Goal: Task Accomplishment & Management: Use online tool/utility

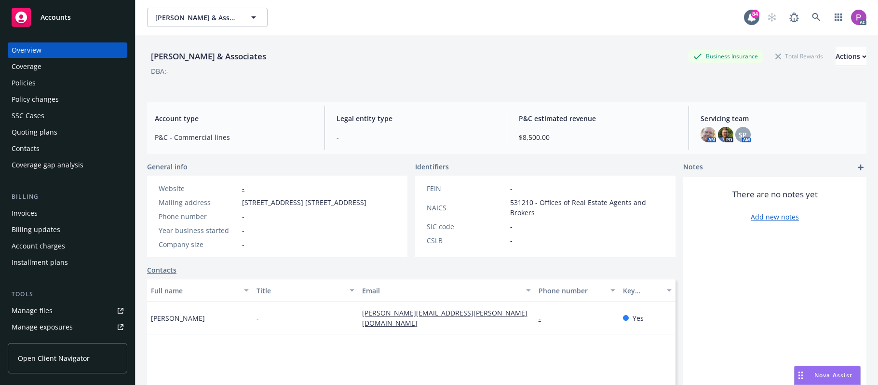
click at [812, 14] on icon at bounding box center [816, 17] width 9 height 9
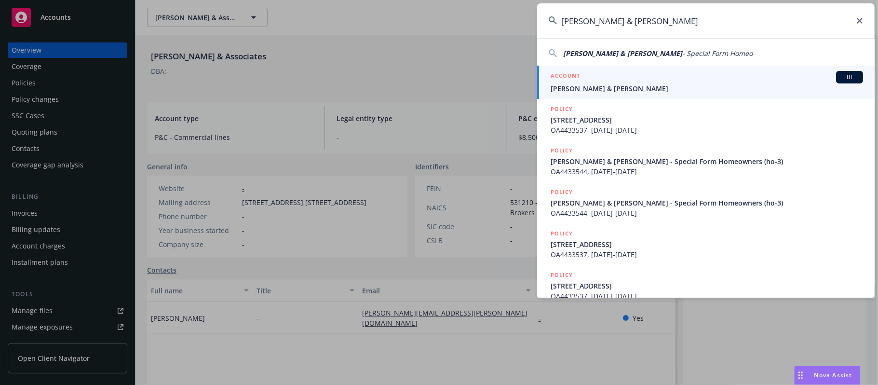
type input "[PERSON_NAME] & [PERSON_NAME]"
click at [715, 78] on div "ACCOUNT BI" at bounding box center [707, 77] width 312 height 13
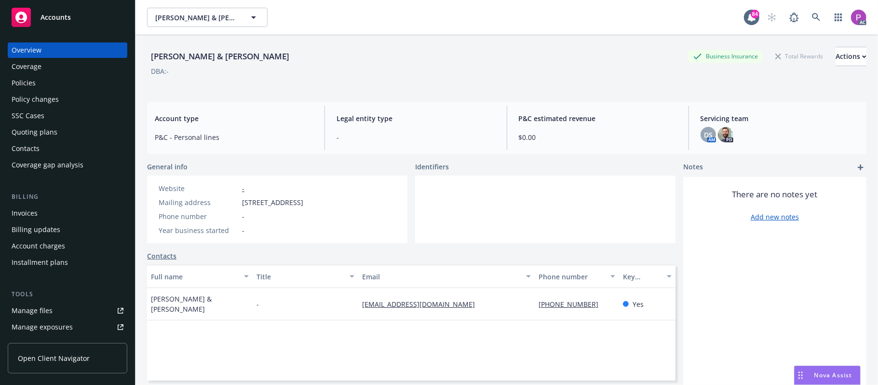
click at [34, 310] on div "Manage files" at bounding box center [32, 310] width 41 height 15
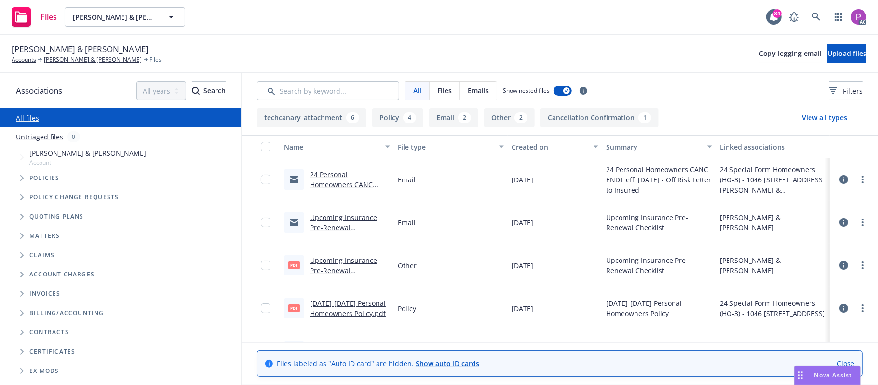
click at [43, 134] on link "Untriaged files" at bounding box center [39, 137] width 47 height 10
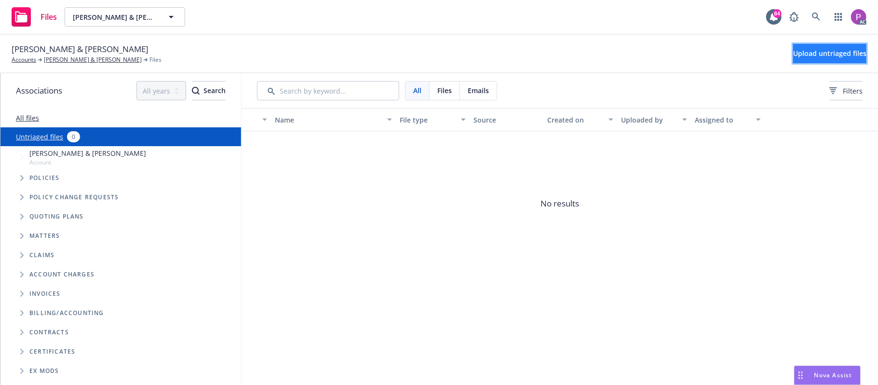
click at [793, 45] on button "Upload untriaged files" at bounding box center [829, 53] width 73 height 19
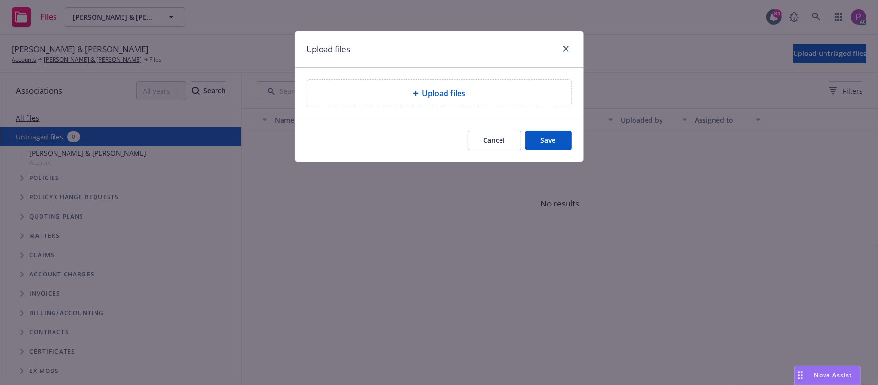
click at [475, 108] on div "Upload files" at bounding box center [439, 93] width 288 height 51
click at [475, 93] on div "Upload files" at bounding box center [439, 93] width 249 height 12
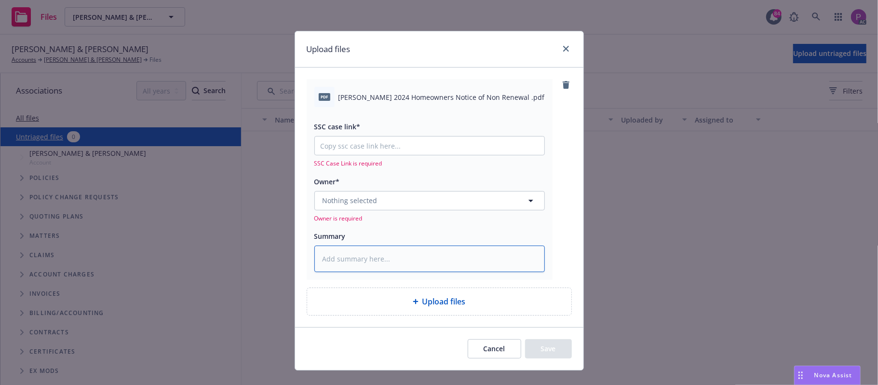
click at [383, 265] on textarea at bounding box center [429, 258] width 230 height 27
paste textarea "Landeros, Christina 2024 Homeowners Notice of Non Renewal"
type textarea "x"
type textarea "Landeros, Christina 2024 Homeowners Notice of Non Renewal"
click at [385, 151] on input "SSC case link*" at bounding box center [430, 145] width 230 height 18
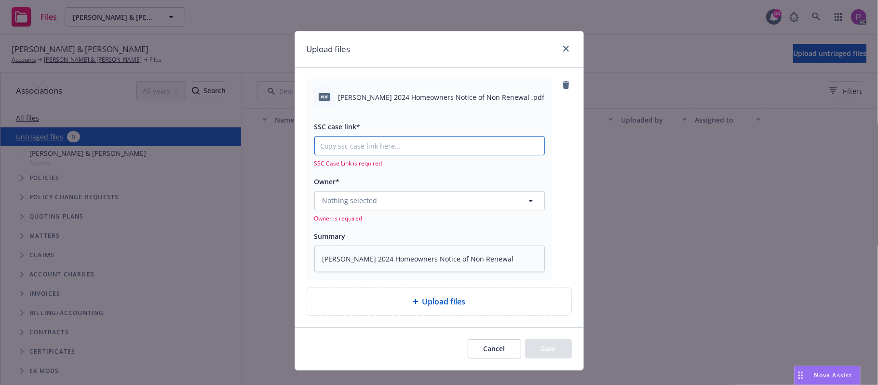
paste input "NOT_ALLOWED"
type textarea "x"
type input "NOT_ALLOWED"
click at [393, 204] on button "Nothing selected" at bounding box center [429, 200] width 230 height 19
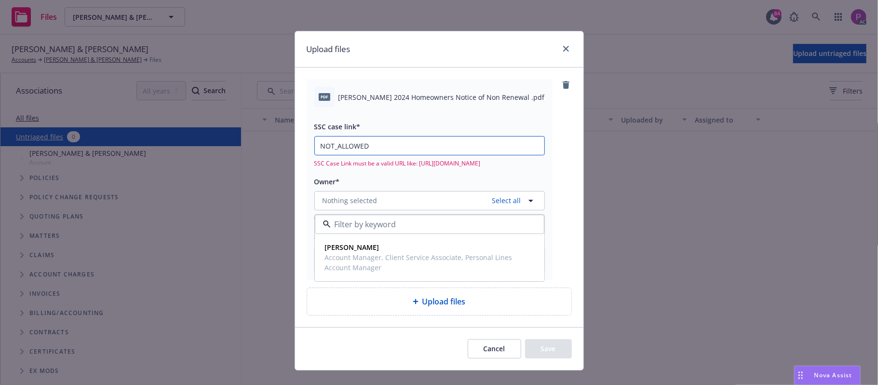
click at [417, 147] on input "NOT_ALLOWED" at bounding box center [430, 145] width 230 height 18
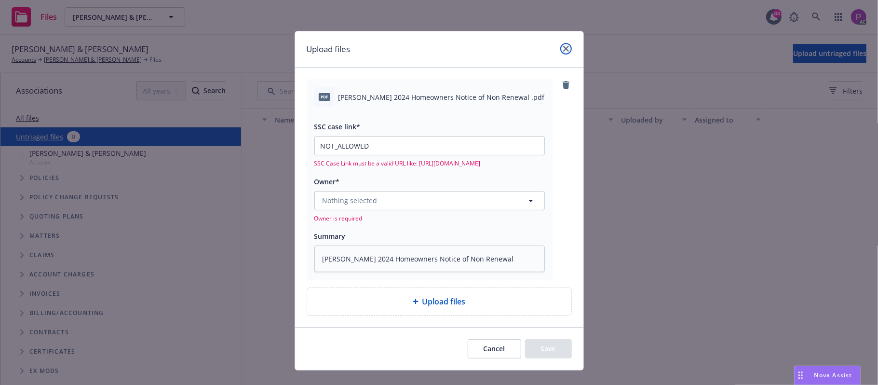
click at [563, 49] on icon "close" at bounding box center [566, 49] width 6 height 6
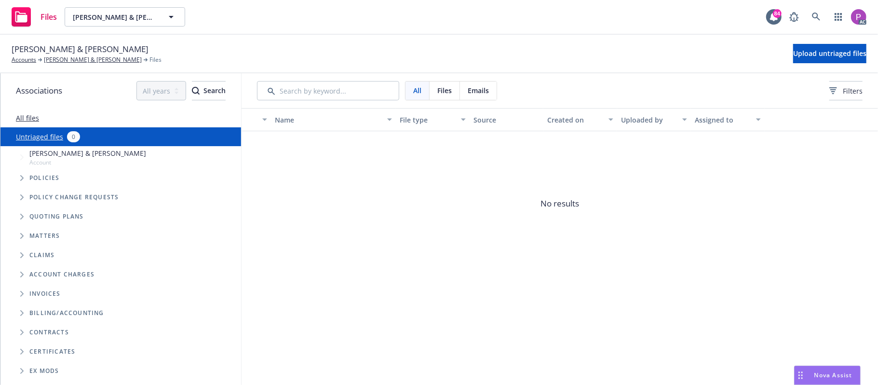
click at [814, 191] on span "No results" at bounding box center [560, 203] width 636 height 145
click at [821, 54] on span "Upload untriaged files" at bounding box center [829, 53] width 73 height 9
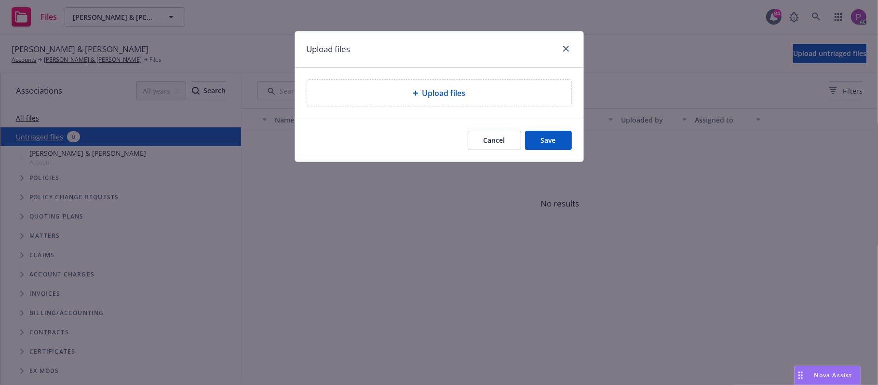
click at [462, 88] on span "Upload files" at bounding box center [443, 93] width 43 height 12
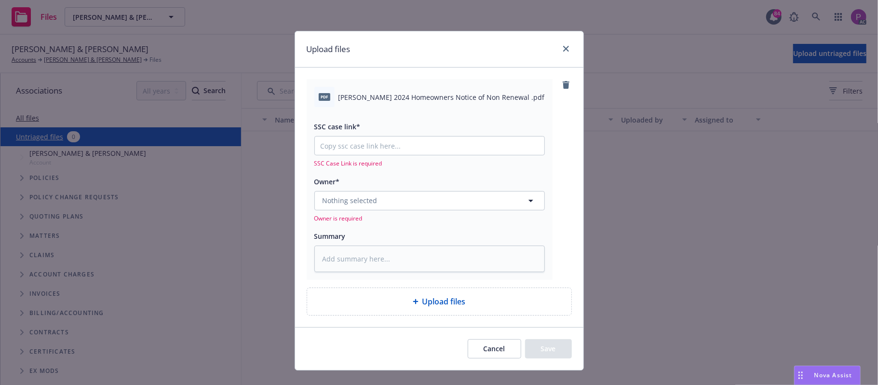
click at [409, 93] on span "Landeros, Christina 2024 Homeowners Notice of Non Renewal .pdf" at bounding box center [442, 97] width 206 height 10
copy div "Landeros, Christina 2024 Homeowners Notice of Non Renewal .pdf"
click at [386, 266] on textarea at bounding box center [429, 258] width 230 height 27
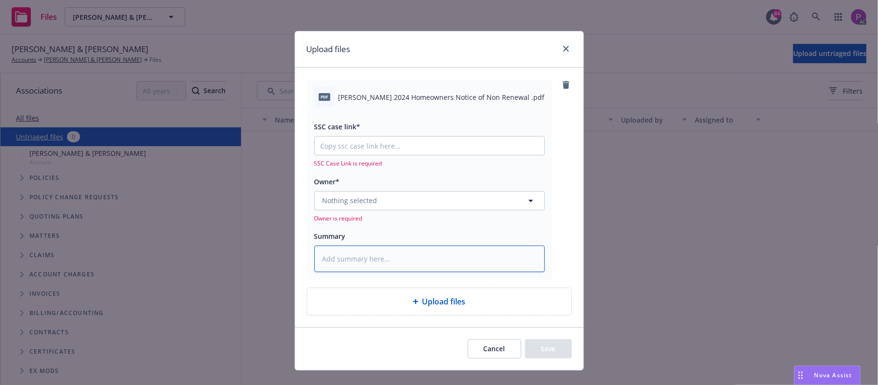
paste textarea "Landeros, Christina 2024 Homeowners Notice of Non Renewal .pdf"
type textarea "x"
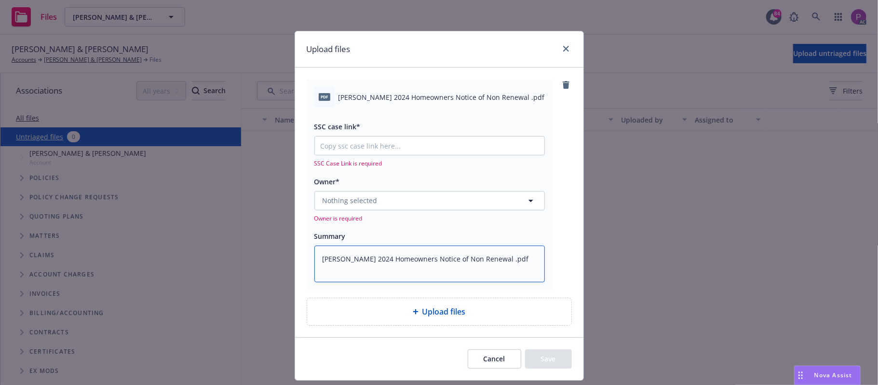
scroll to position [2, 0]
type textarea "Landeros, Christina 2024 Homeowners Notice of Non Renewal .pdf"
click at [375, 147] on input "SSC case link*" at bounding box center [430, 145] width 230 height 18
paste input "NOT_ALLOWED"
type textarea "x"
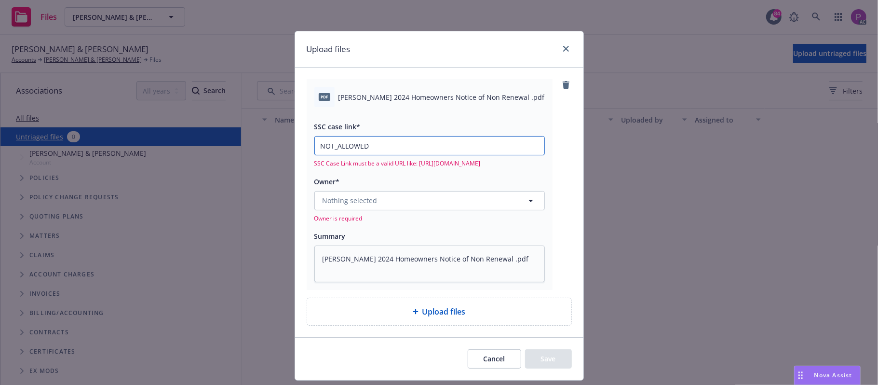
drag, startPoint x: 363, startPoint y: 142, endPoint x: 305, endPoint y: 140, distance: 57.9
click at [307, 140] on div "pdf Landeros, Christina 2024 Homeowners Notice of Non Renewal .pdf SSC case lin…" at bounding box center [430, 184] width 246 height 211
type input "NOT_ALLOWED"
type textarea "x"
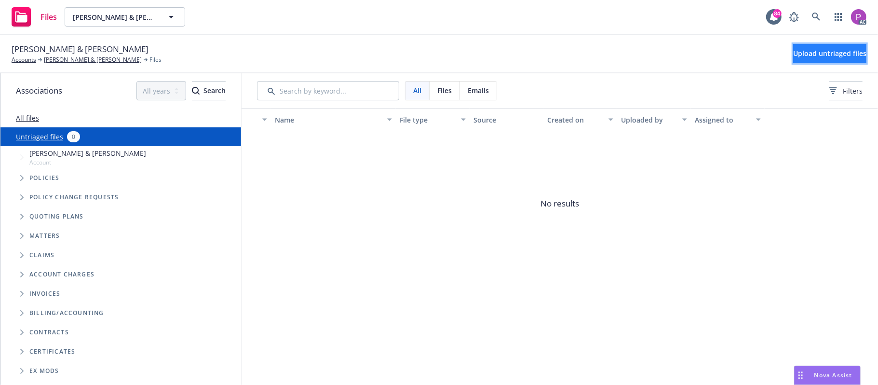
click at [793, 53] on button "Upload untriaged files" at bounding box center [829, 53] width 73 height 19
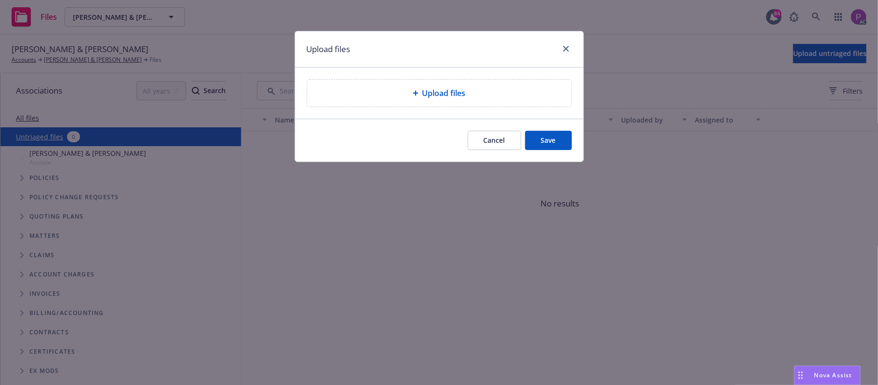
click at [372, 98] on div "Upload files" at bounding box center [439, 93] width 249 height 12
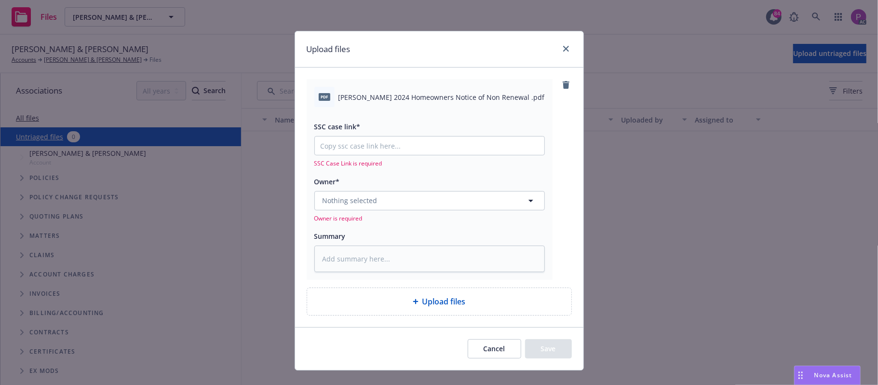
click at [435, 95] on span "Landeros, Christina 2024 Homeowners Notice of Non Renewal .pdf" at bounding box center [442, 97] width 206 height 10
copy div "Landeros, Christina 2024 Homeowners Notice of Non Renewal .pdf"
click at [417, 253] on textarea at bounding box center [429, 258] width 230 height 27
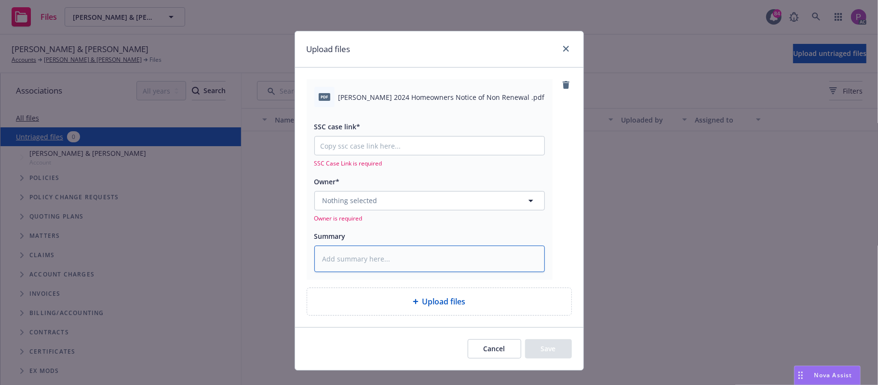
paste textarea "Landeros, Christina 2024 Homeowners Notice of Non Renewal .pdf"
type textarea "x"
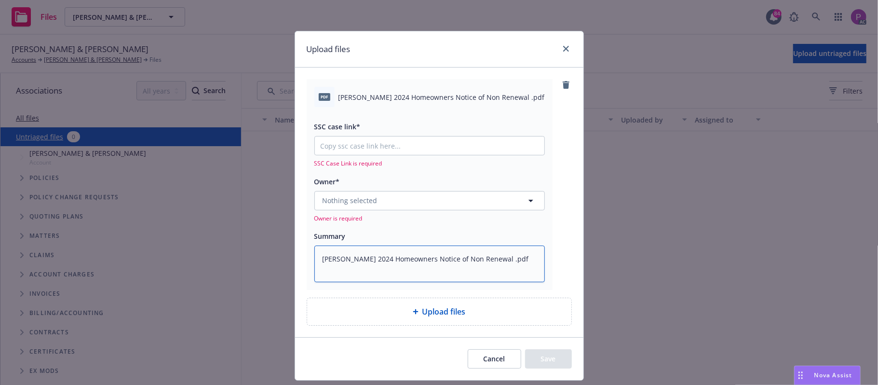
type textarea "Landeros, Christina 2024 Homeowners Notice of Non Renewal .pdf"
click at [410, 145] on input "SSC case link*" at bounding box center [430, 145] width 230 height 18
paste input "https://newfront-ssc.lightning.force.com/lightning/r/Case/500Vz00000R2o7dIAB/vi…"
type textarea "x"
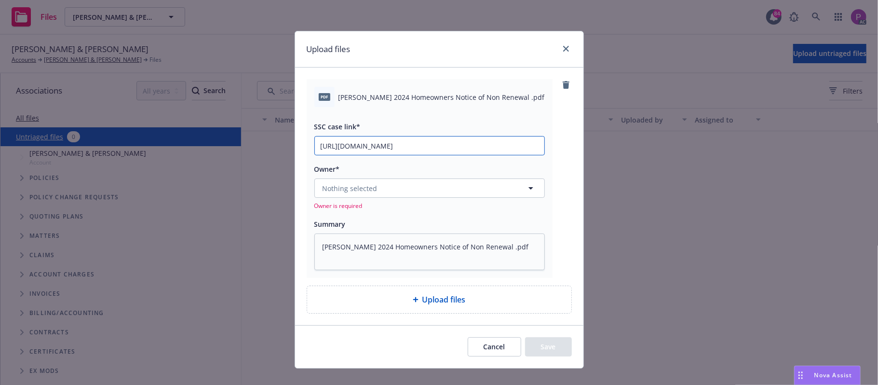
scroll to position [0, 49]
type input "https://newfront-ssc.lightning.force.com/lightning/r/Case/500Vz00000R2o7dIAB/vi…"
click at [406, 186] on button "Nothing selected" at bounding box center [429, 187] width 230 height 19
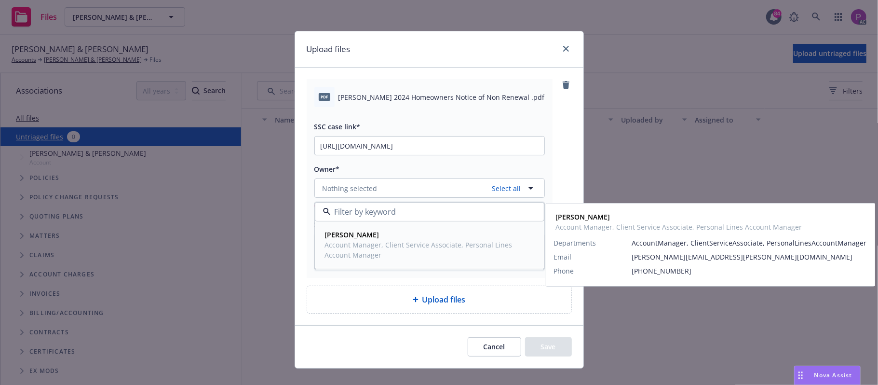
click at [388, 242] on span "Account Manager, Client Service Associate, Personal Lines Account Manager" at bounding box center [428, 250] width 207 height 20
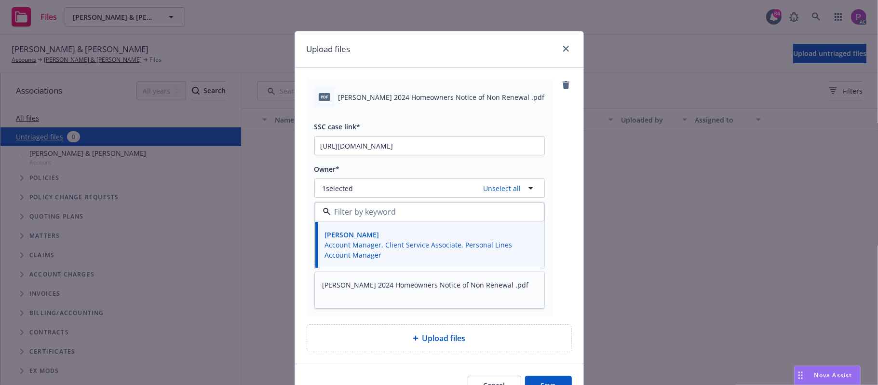
click at [538, 380] on button "Save" at bounding box center [548, 385] width 47 height 19
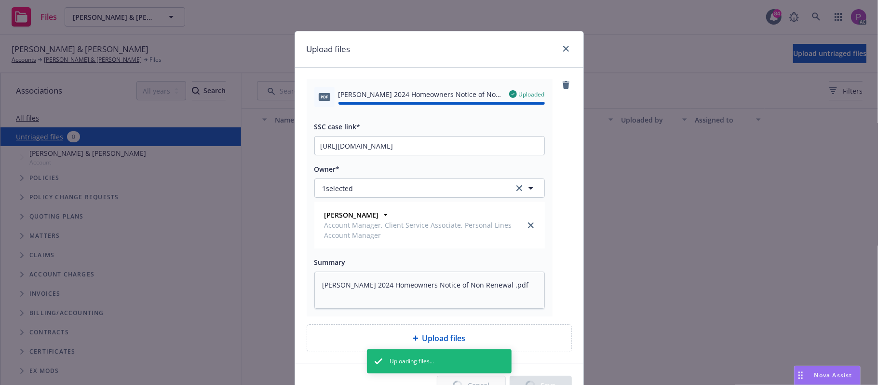
type textarea "x"
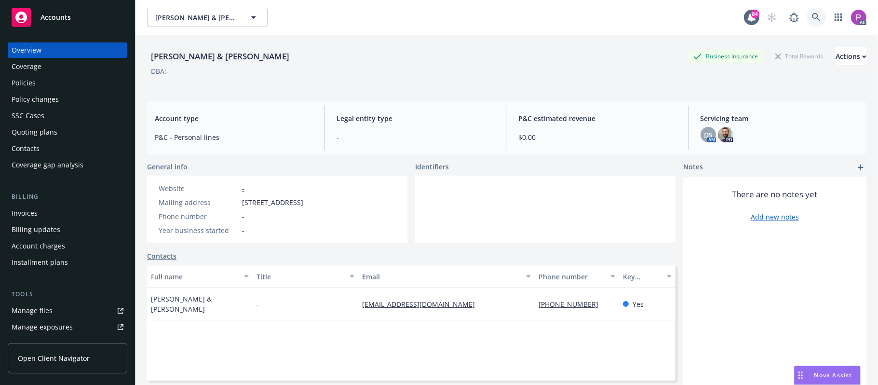
click at [812, 14] on icon at bounding box center [816, 17] width 9 height 9
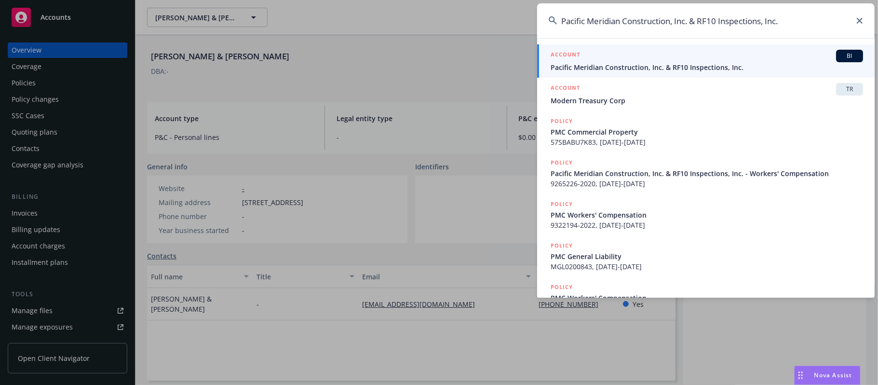
type input "Pacific Meridian Construction, Inc. & RF10 Inspections, Inc."
click at [604, 71] on span "Pacific Meridian Construction, Inc. & RF10 Inspections, Inc." at bounding box center [707, 67] width 312 height 10
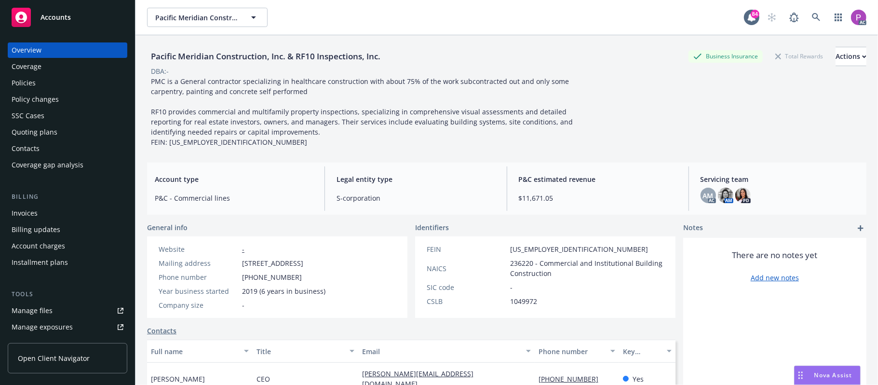
click at [57, 305] on link "Manage files" at bounding box center [68, 310] width 120 height 15
click at [812, 14] on icon at bounding box center [816, 17] width 8 height 8
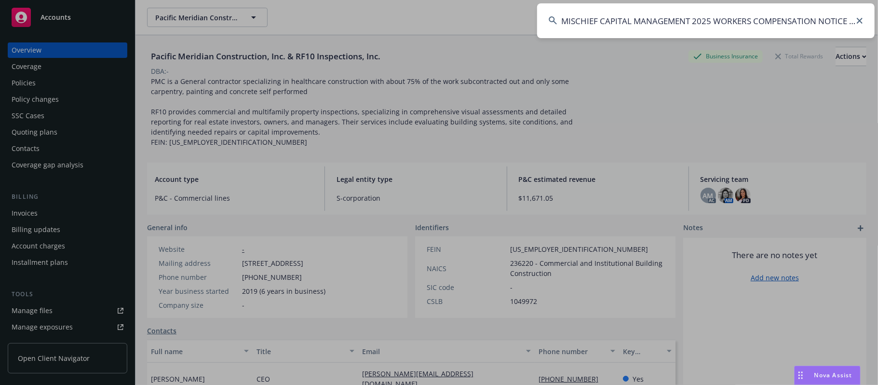
scroll to position [0, 125]
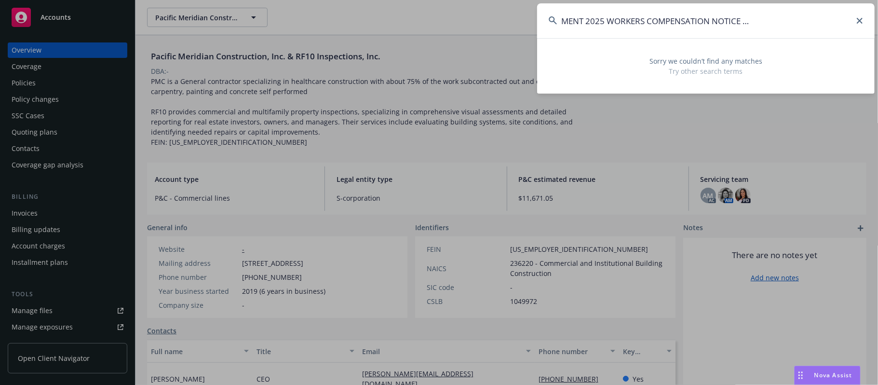
drag, startPoint x: 589, startPoint y: 19, endPoint x: 826, endPoint y: 80, distance: 244.3
click at [878, 34] on div "MISCHIEF CAPITAL MANAGEMENT 2025 WORKERS COMPENSATION NOTICE OF CANCELLATION EF…" at bounding box center [439, 192] width 878 height 385
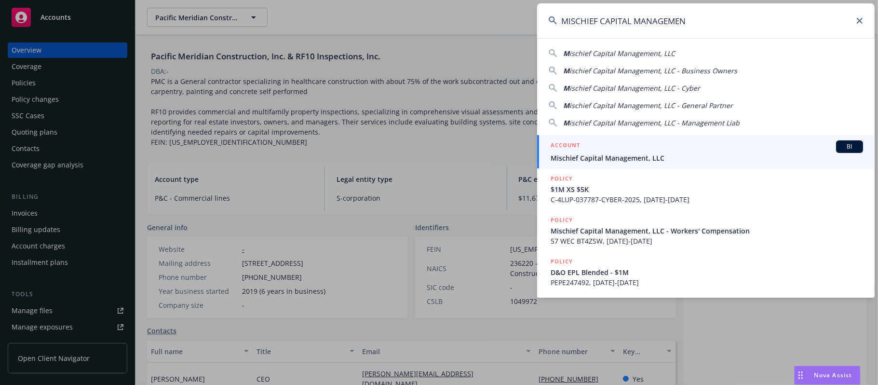
type input "MISCHIEF CAPITAL MANAGEMEN"
click at [706, 149] on div "ACCOUNT BI" at bounding box center [707, 146] width 312 height 13
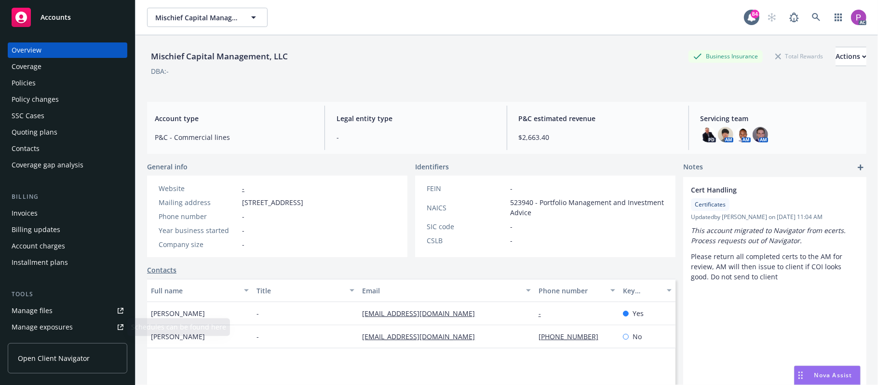
click at [43, 304] on div "Manage files" at bounding box center [32, 310] width 41 height 15
click at [807, 10] on link at bounding box center [816, 17] width 19 height 19
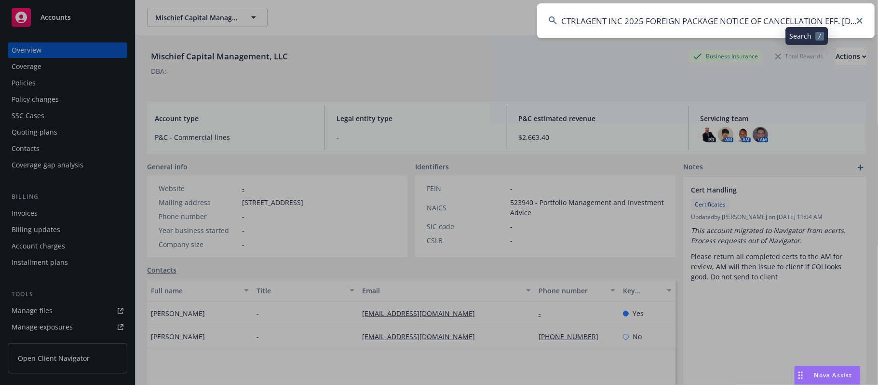
scroll to position [0, 26]
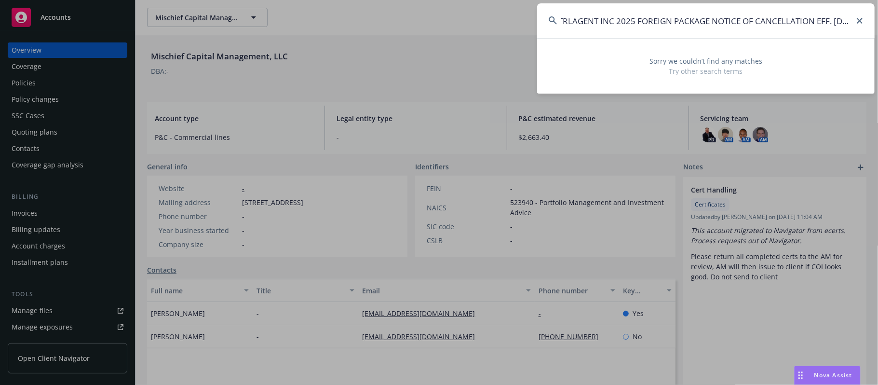
drag, startPoint x: 594, startPoint y: 20, endPoint x: 877, endPoint y: 29, distance: 282.7
click at [877, 29] on div "CTRLAGENT INC 2025 FOREIGN PACKAGE NOTICE OF CANCELLATION EFF. 09-10-2025 Sorry…" at bounding box center [439, 192] width 878 height 385
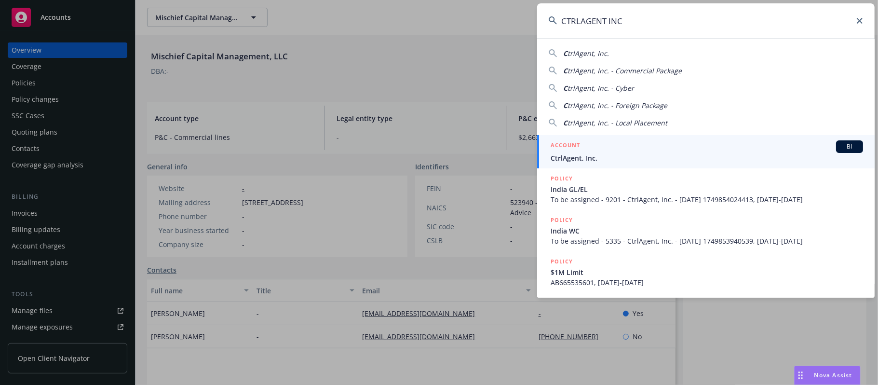
type input "CTRLAGENT INC"
click at [596, 161] on span "CtrlAgent, Inc." at bounding box center [707, 158] width 312 height 10
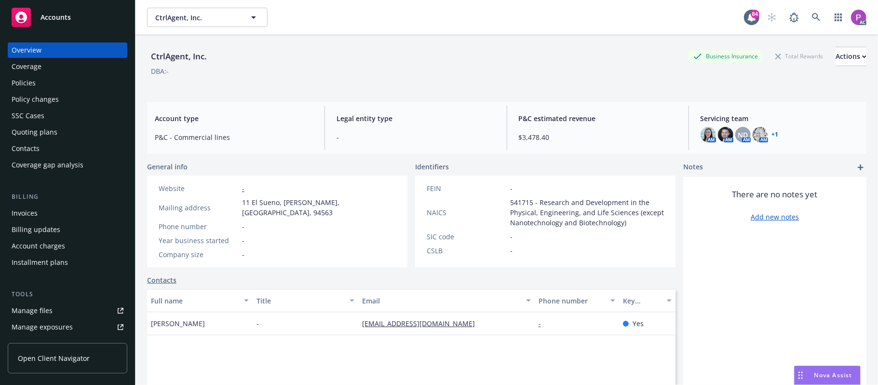
click at [42, 313] on div "Manage files" at bounding box center [32, 310] width 41 height 15
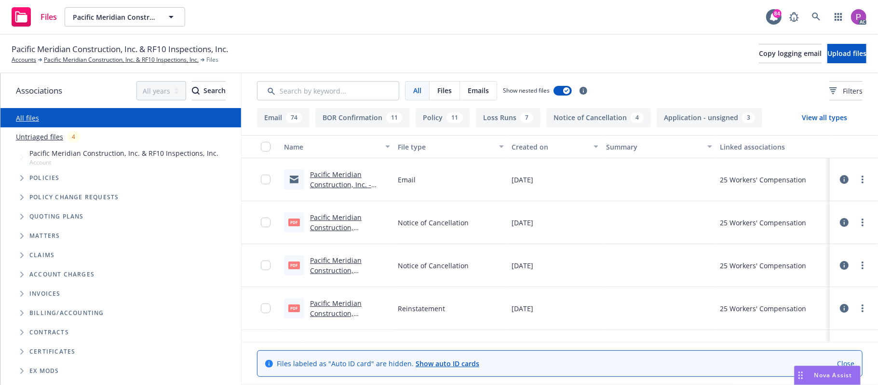
click at [39, 141] on link "Untriaged files" at bounding box center [39, 137] width 47 height 10
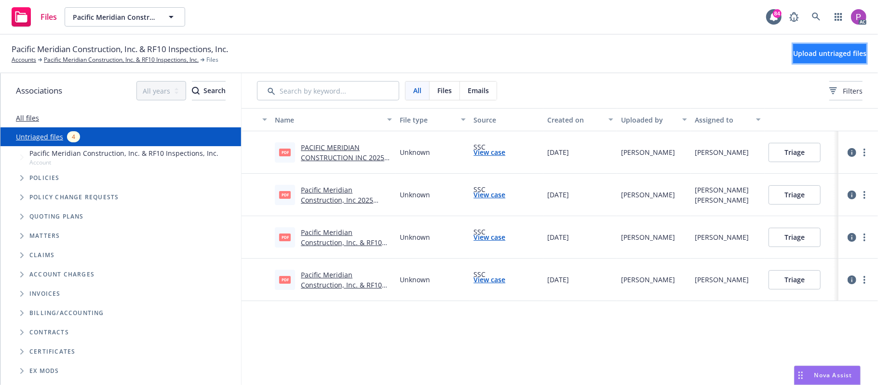
click at [793, 54] on button "Upload untriaged files" at bounding box center [829, 53] width 73 height 19
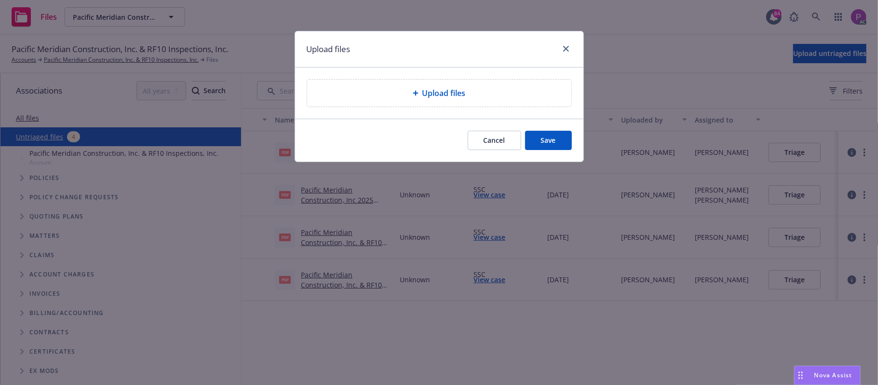
click at [457, 90] on span "Upload files" at bounding box center [443, 93] width 43 height 12
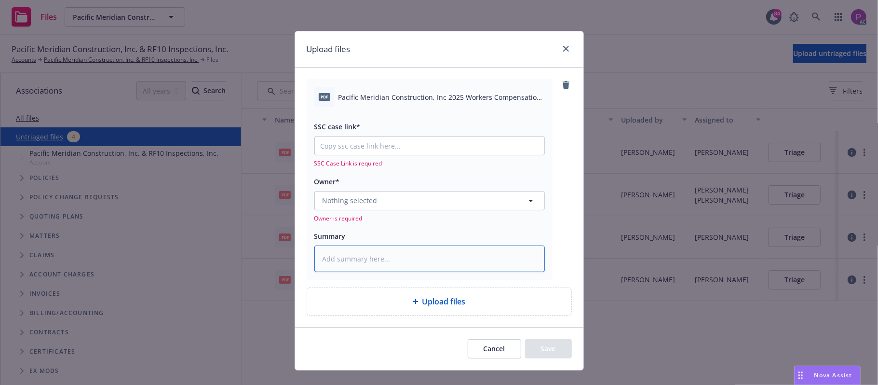
click at [411, 271] on textarea at bounding box center [429, 258] width 230 height 27
click at [404, 97] on span "Pacific Meridian Construction, Inc 2025 Workers Compensation Notice of Cancella…" at bounding box center [442, 97] width 206 height 10
click at [403, 96] on span "Pacific Meridian Construction, Inc 2025 Workers Compensation Notice of Cancella…" at bounding box center [442, 97] width 206 height 10
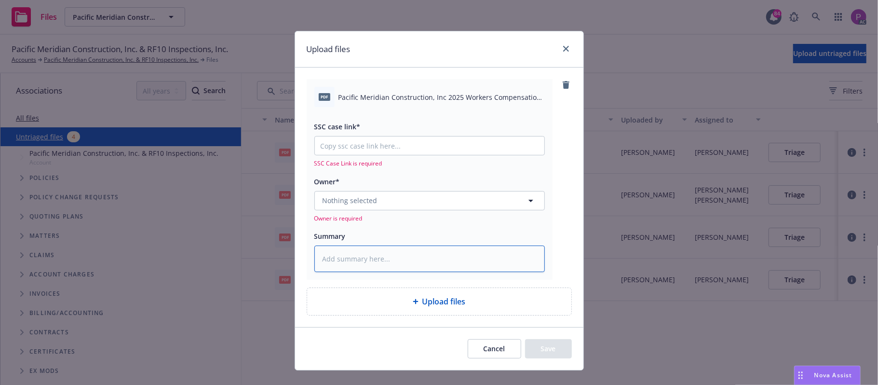
click at [415, 251] on textarea at bounding box center [429, 258] width 230 height 27
paste textarea "Pacific Meridian Construction, Inc 2025 Workers Compensation Notice of Cancella…"
type textarea "x"
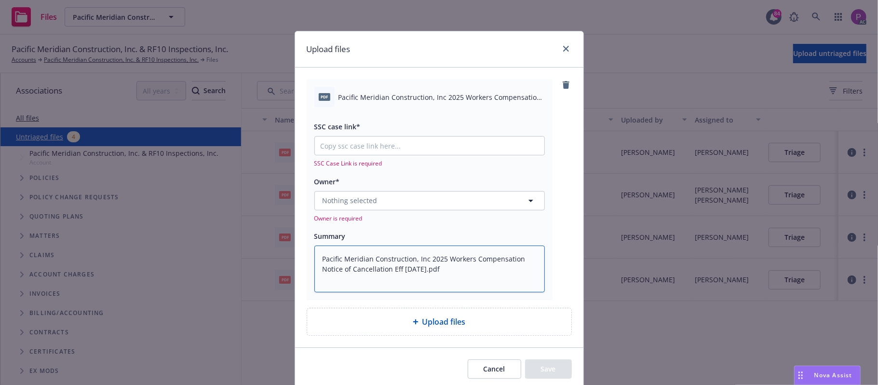
type textarea "Pacific Meridian Construction, Inc 2025 Workers Compensation Notice of Cancella…"
click at [391, 147] on input "SSC case link*" at bounding box center [430, 145] width 230 height 18
paste input "https://newfront-ssc.lightning.force.com/lightning/r/Case/500Vz00000R2maaIAB/vi…"
type textarea "x"
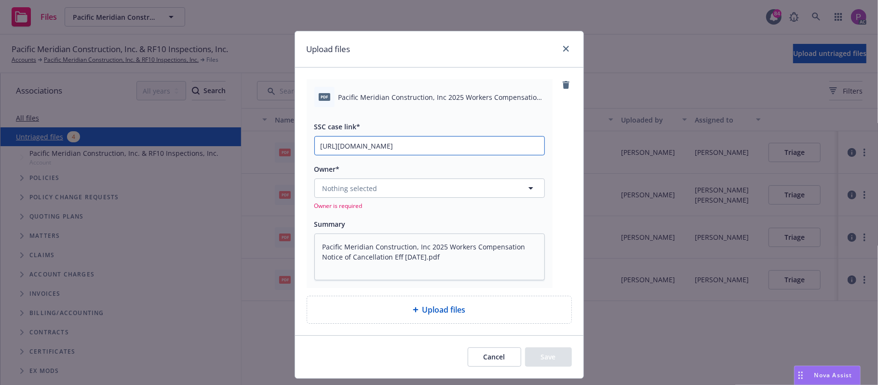
scroll to position [0, 137]
type input "https://newfront-ssc.lightning.force.com/lightning/r/Case/500Vz00000R2maaIAB/vi…"
click at [382, 190] on button "Nothing selected" at bounding box center [429, 187] width 230 height 19
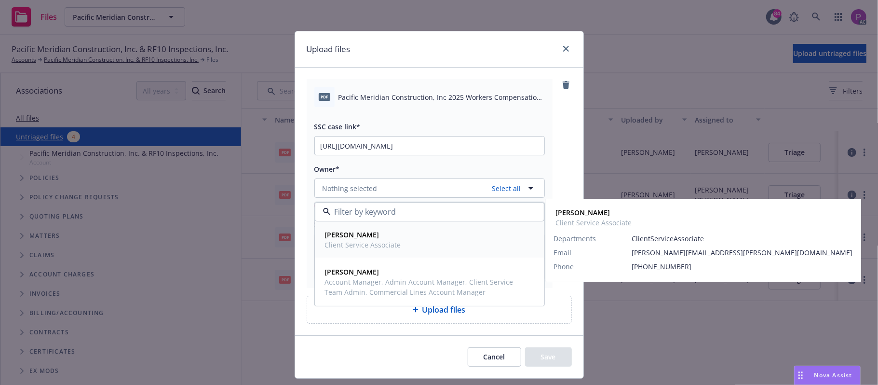
drag, startPoint x: 386, startPoint y: 244, endPoint x: 375, endPoint y: 266, distance: 25.0
click at [386, 243] on span "Client Service Associate" at bounding box center [363, 245] width 76 height 10
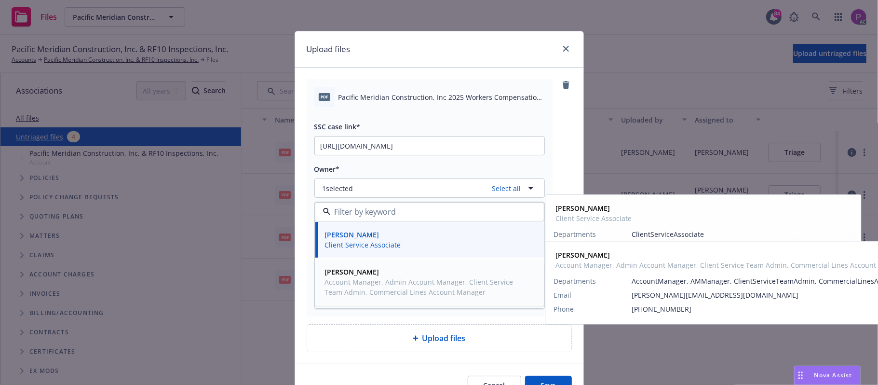
drag, startPoint x: 364, startPoint y: 286, endPoint x: 433, endPoint y: 182, distance: 124.8
click at [365, 286] on span "Account Manager, Admin Account Manager, Client Service Team Admin, Commercial L…" at bounding box center [428, 287] width 207 height 20
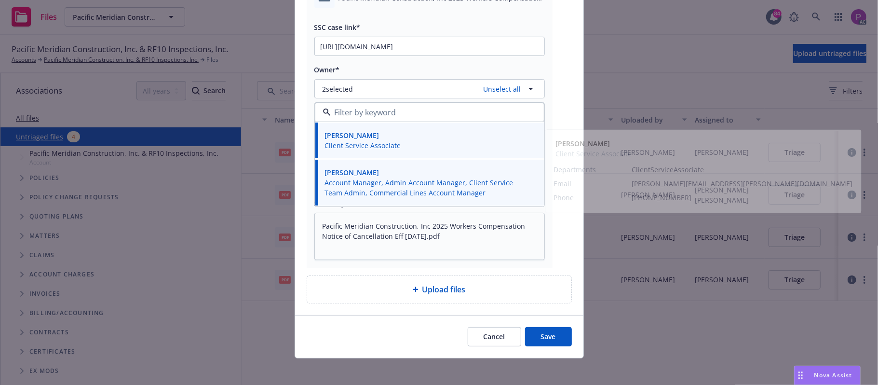
scroll to position [105, 0]
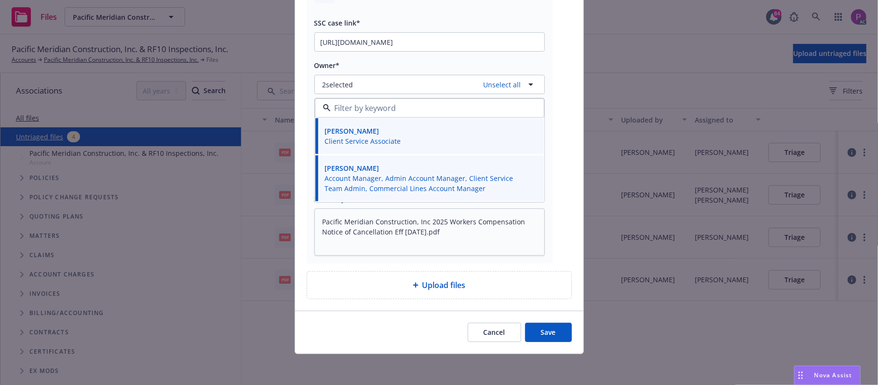
click at [548, 332] on button "Save" at bounding box center [548, 332] width 47 height 19
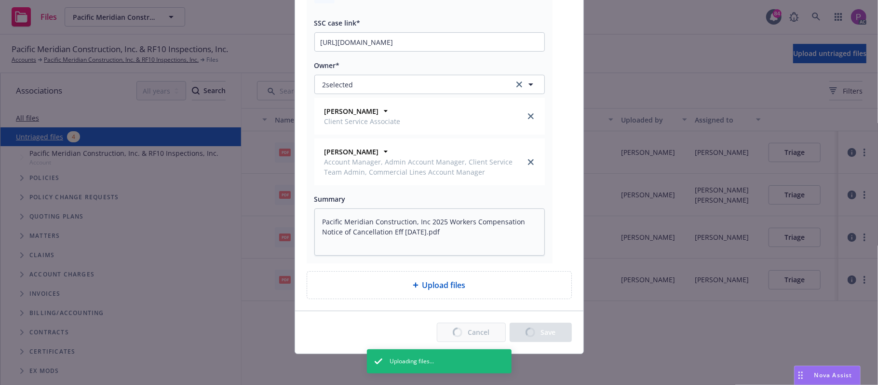
type textarea "x"
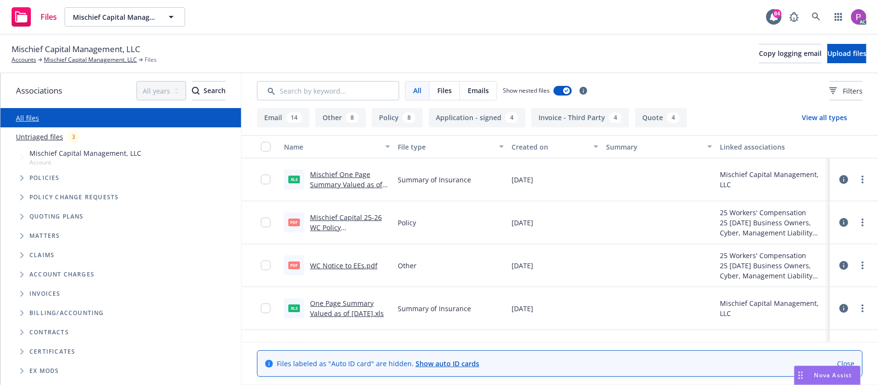
click at [33, 135] on link "Untriaged files" at bounding box center [39, 137] width 47 height 10
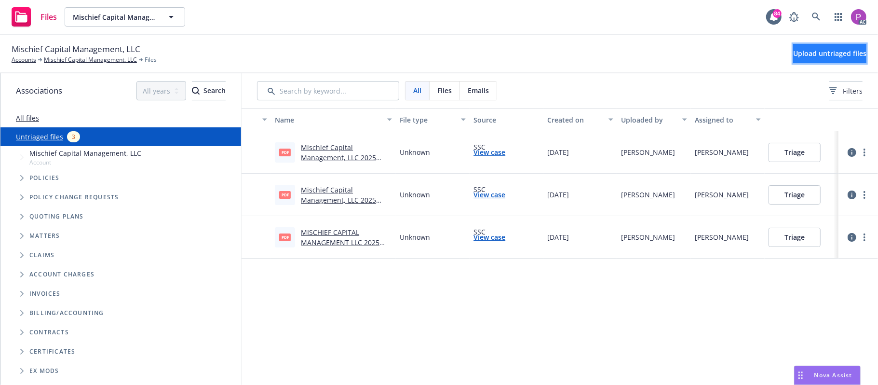
click at [793, 62] on button "Upload untriaged files" at bounding box center [829, 53] width 73 height 19
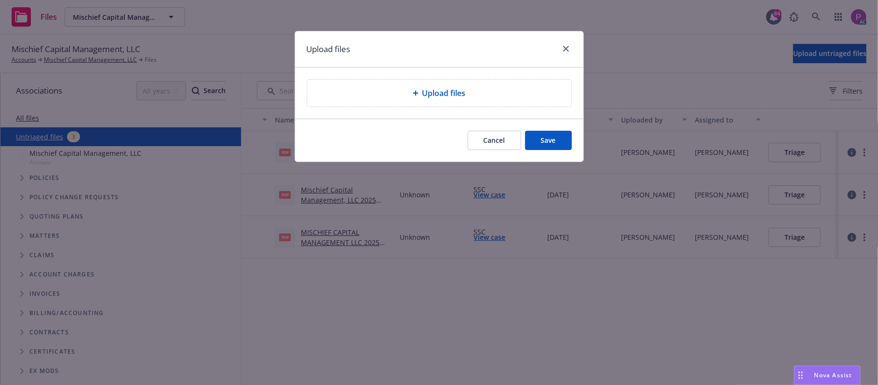
click at [452, 83] on div "Upload files" at bounding box center [439, 93] width 264 height 27
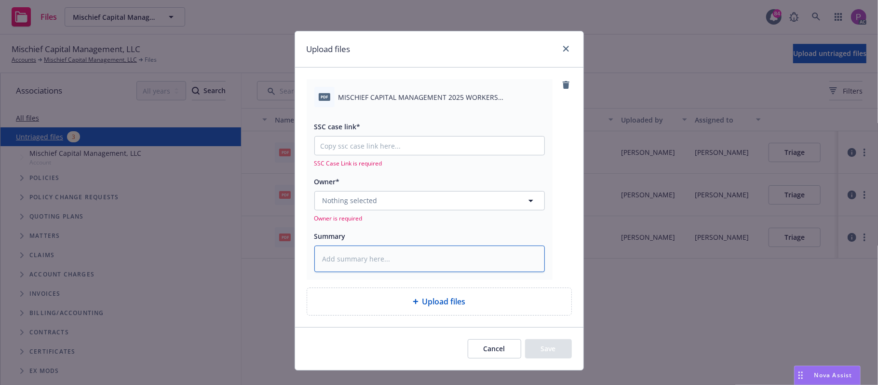
click at [375, 257] on textarea at bounding box center [429, 258] width 230 height 27
paste textarea "MISCHIEF CAPITAL MANAGEMENT 2025 WORKERS COMPENSATION NOTICE OF CANCELLATION EF…"
type textarea "x"
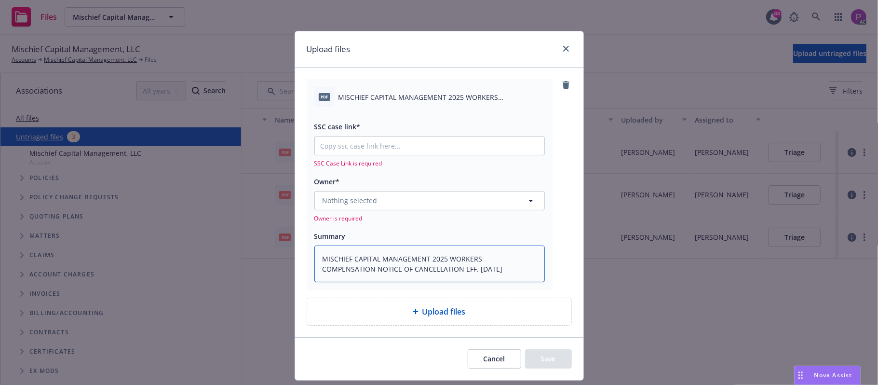
type textarea "MISCHIEF CAPITAL MANAGEMENT 2025 WORKERS COMPENSATION NOTICE OF CANCELLATION EF…"
click at [434, 149] on input "SSC case link*" at bounding box center [430, 145] width 230 height 18
paste input "[URL][DOMAIN_NAME]"
type textarea "x"
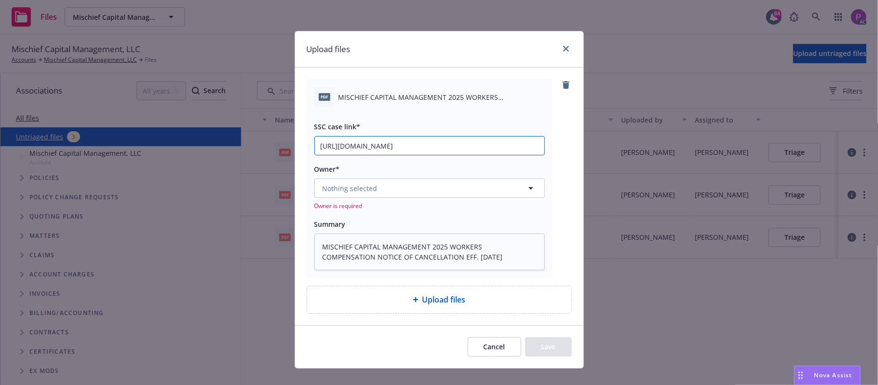
scroll to position [0, 134]
type input "https://newfront-ssc.lightning.force.com/lightning/r/Case/500Vz00000R2tNYIAZ/vi…"
click at [415, 188] on button "Nothing selected" at bounding box center [429, 187] width 230 height 19
click at [404, 186] on button "Nothing selected" at bounding box center [429, 187] width 230 height 19
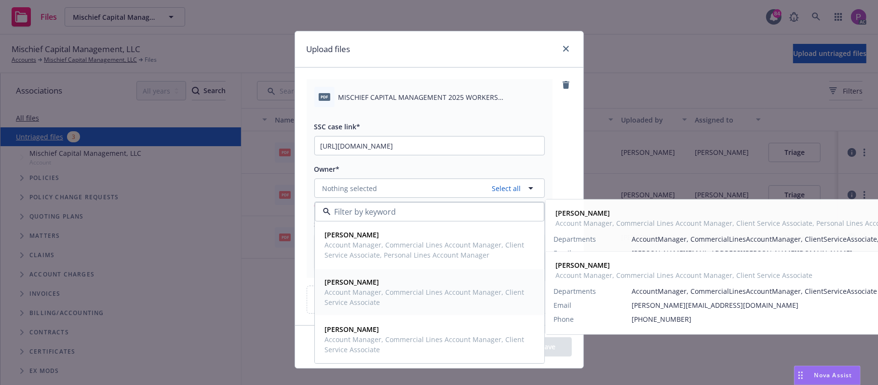
click at [348, 286] on strong "Michael Hudson Jr." at bounding box center [352, 281] width 54 height 9
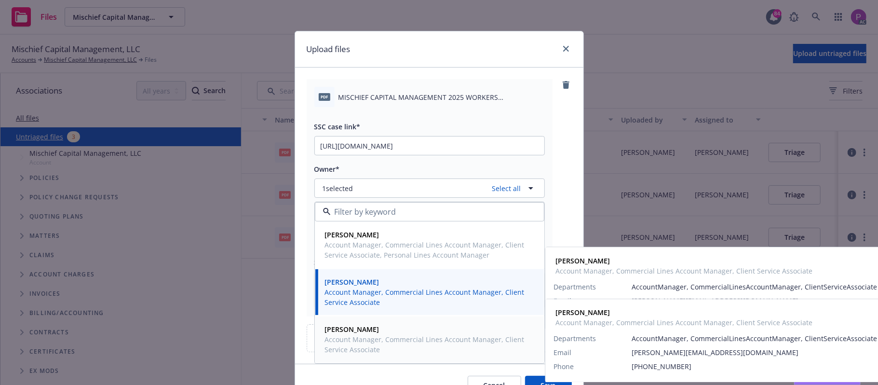
click at [340, 338] on span "Account Manager, Commercial Lines Account Manager, Client Service Associate" at bounding box center [428, 344] width 207 height 20
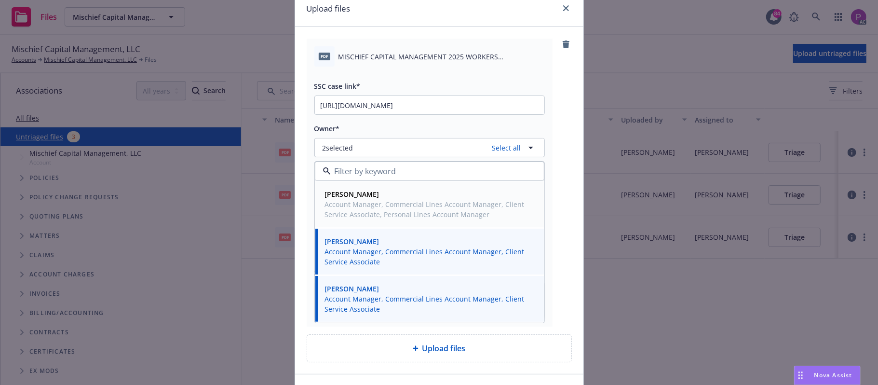
scroll to position [105, 0]
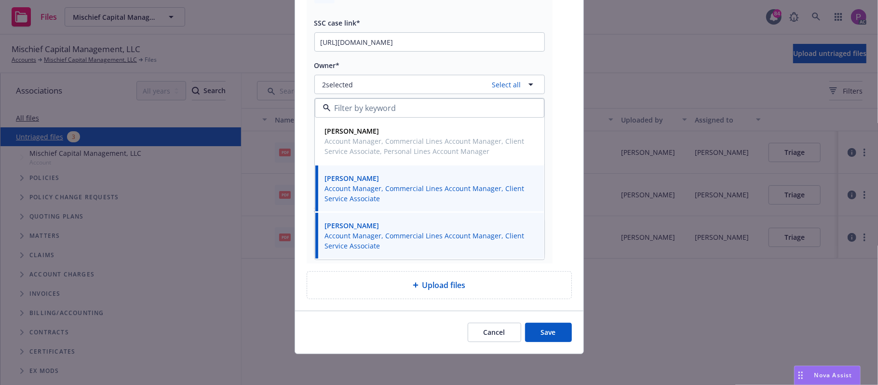
click at [550, 330] on button "Save" at bounding box center [548, 332] width 47 height 19
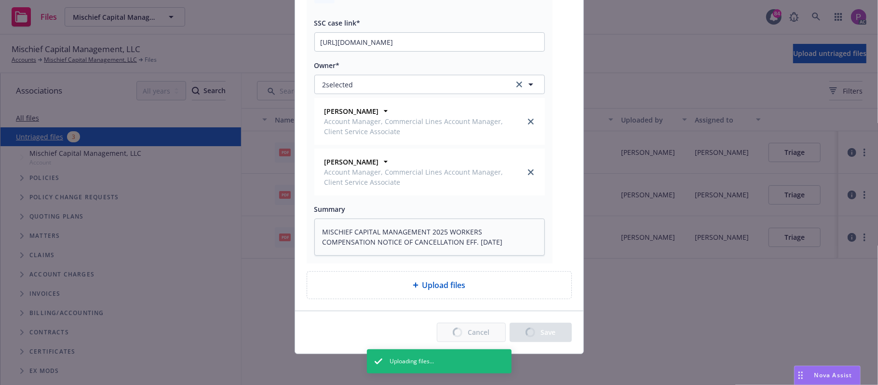
type textarea "x"
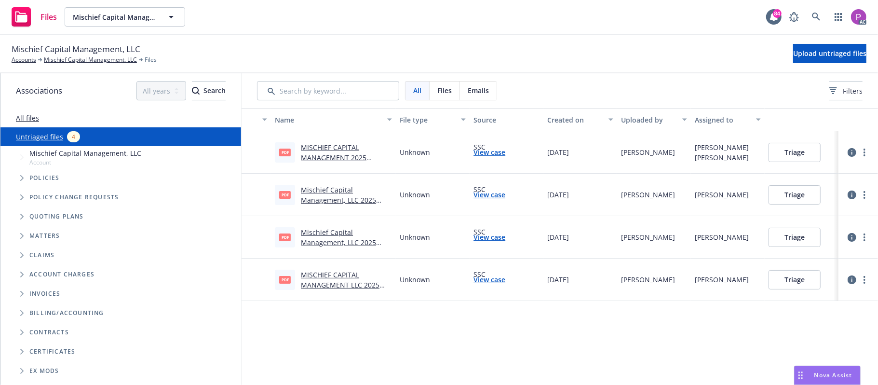
click at [338, 154] on link "MISCHIEF CAPITAL MANAGEMENT 2025 WORKERS COMPENSATION NOTICE OF CANCELLATION EF…" at bounding box center [345, 168] width 88 height 50
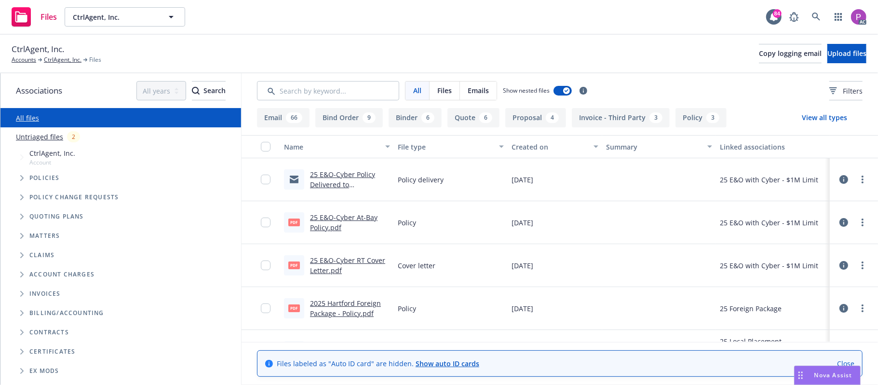
click at [48, 134] on link "Untriaged files" at bounding box center [39, 137] width 47 height 10
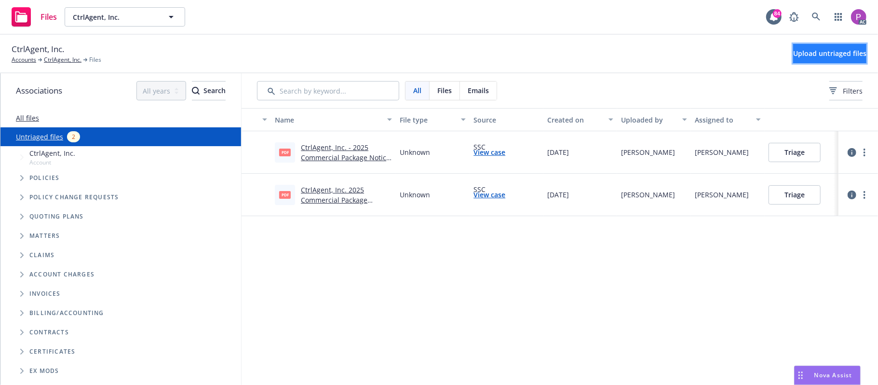
click at [793, 54] on button "Upload untriaged files" at bounding box center [829, 53] width 73 height 19
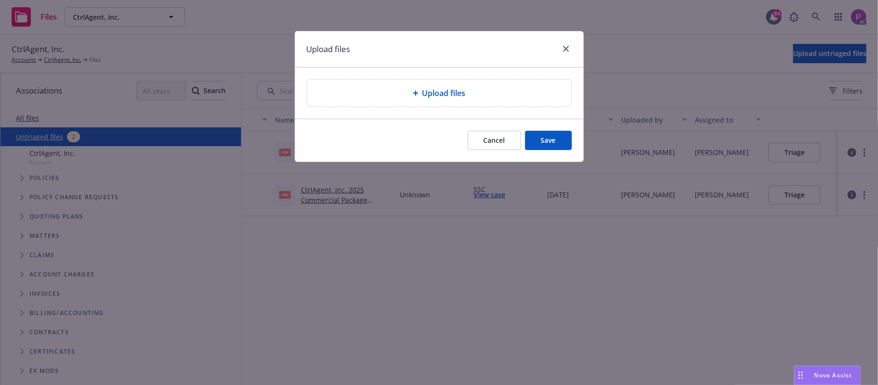
click at [517, 94] on div "Upload files" at bounding box center [439, 93] width 249 height 12
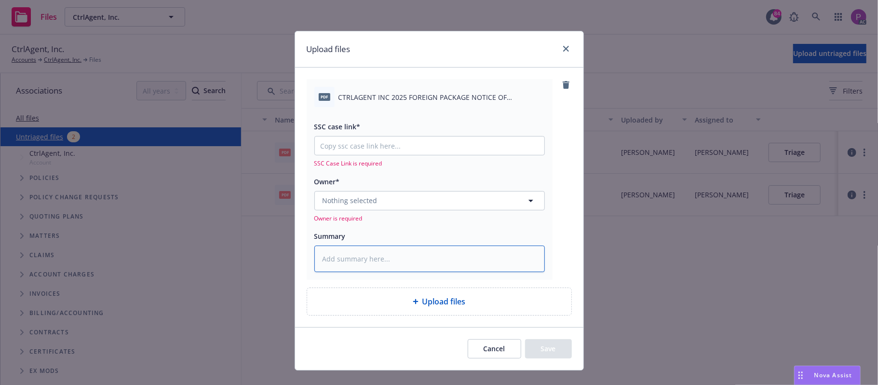
click at [367, 262] on textarea at bounding box center [429, 258] width 230 height 27
paste textarea "CTRLAGENT INC 2025 FOREIGN PACKAGE NOTICE OF CANCELLATION EFF. 09-10-2025"
type textarea "x"
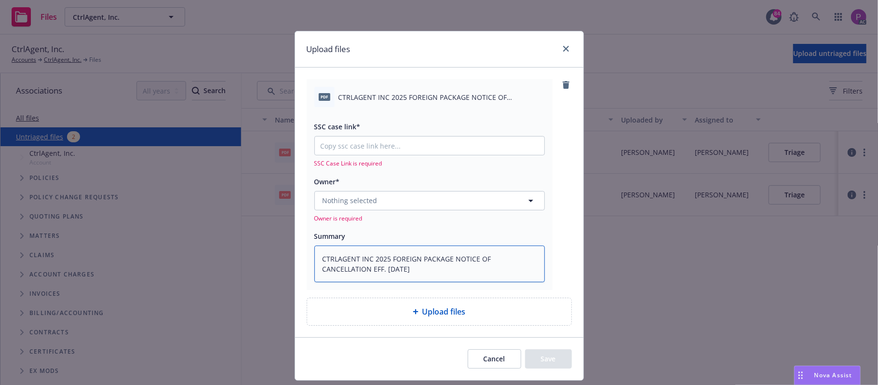
type textarea "CTRLAGENT INC 2025 FOREIGN PACKAGE NOTICE OF CANCELLATION EFF. 09-10-2025"
click at [393, 143] on input "SSC case link*" at bounding box center [430, 145] width 230 height 18
paste input "https://newfront-ssc.lightning.force.com/lightning/r/Case/500Vz00000R31ZqIAJ/vi…"
type textarea "x"
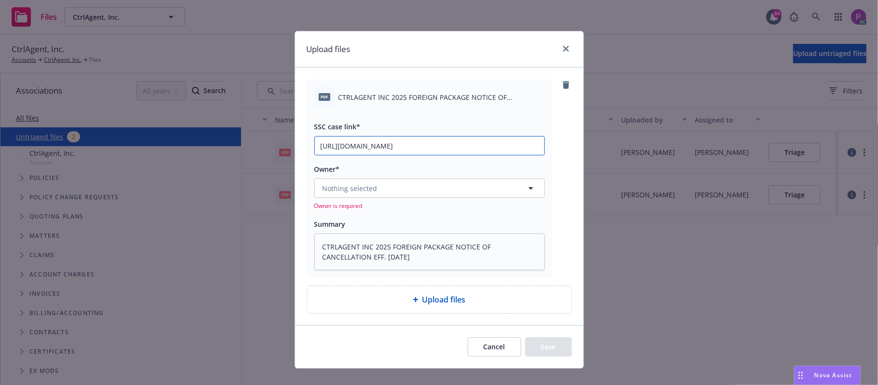
scroll to position [0, 132]
type input "https://newfront-ssc.lightning.force.com/lightning/r/Case/500Vz00000R31ZqIAJ/vi…"
click at [379, 190] on button "Nothing selected" at bounding box center [429, 187] width 230 height 19
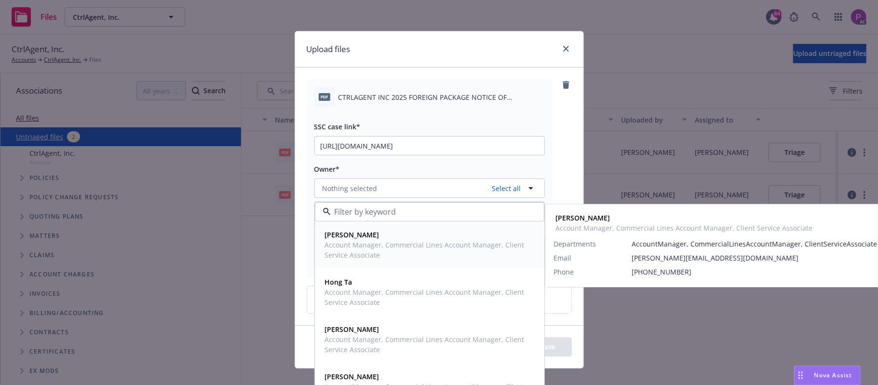
click at [388, 249] on span "Account Manager, Commercial Lines Account Manager, Client Service Associate" at bounding box center [428, 250] width 207 height 20
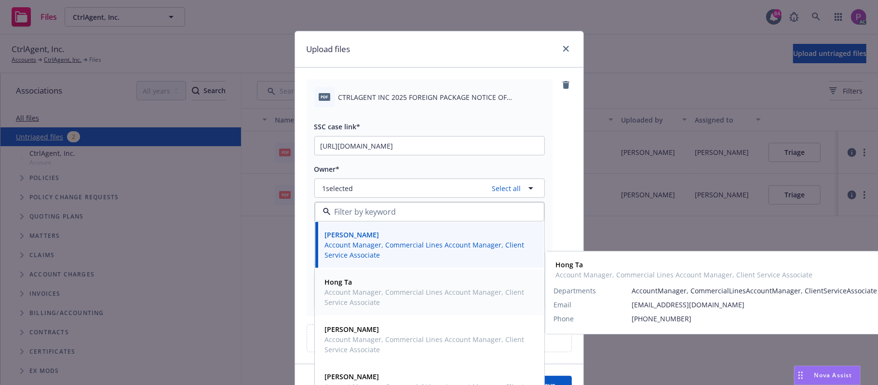
scroll to position [54, 0]
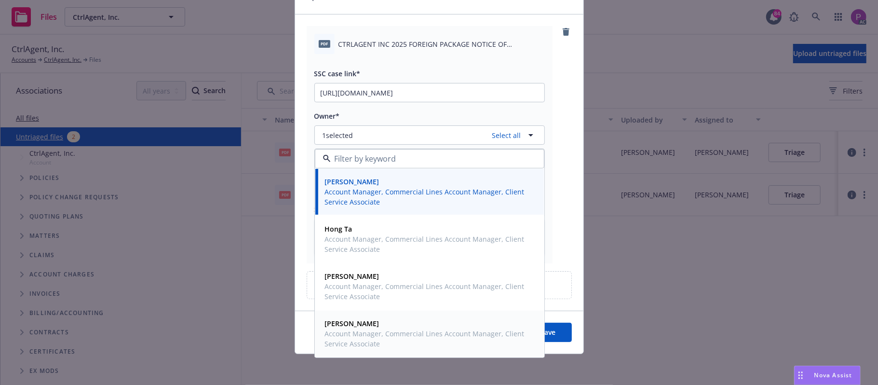
click at [388, 336] on span "Account Manager, Commercial Lines Account Manager, Client Service Associate" at bounding box center [428, 338] width 207 height 20
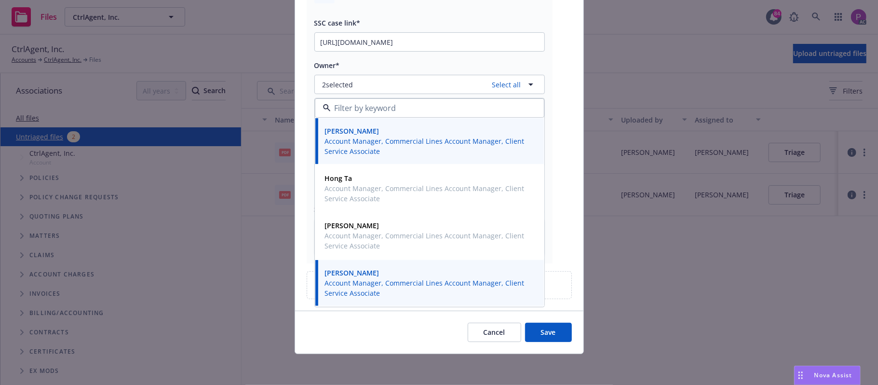
scroll to position [105, 0]
click at [544, 328] on button "Save" at bounding box center [548, 332] width 47 height 19
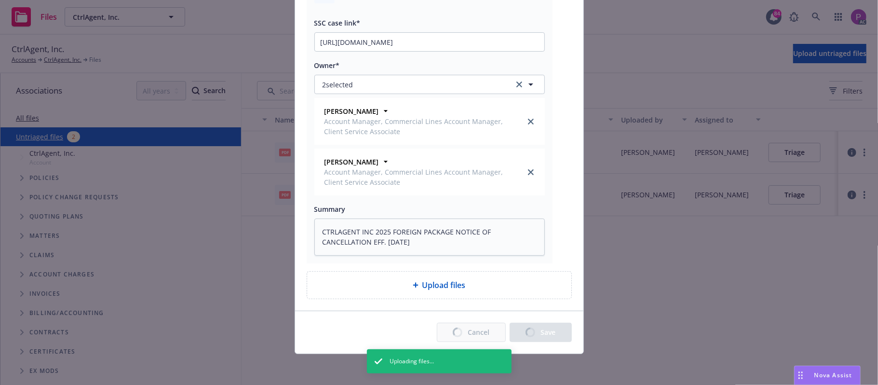
type textarea "x"
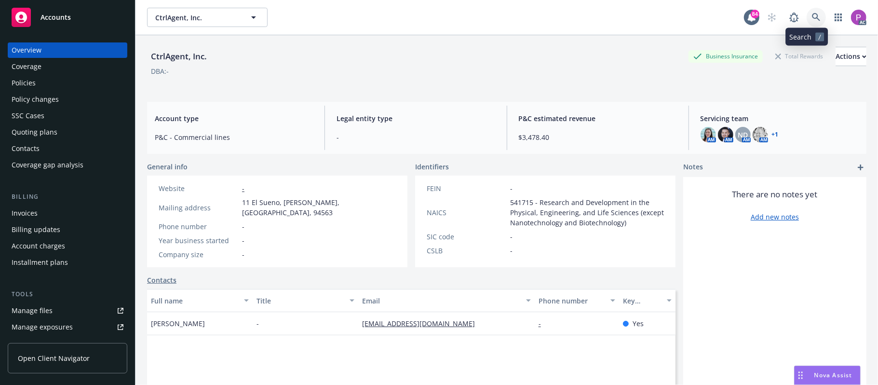
click at [809, 12] on link at bounding box center [816, 17] width 19 height 19
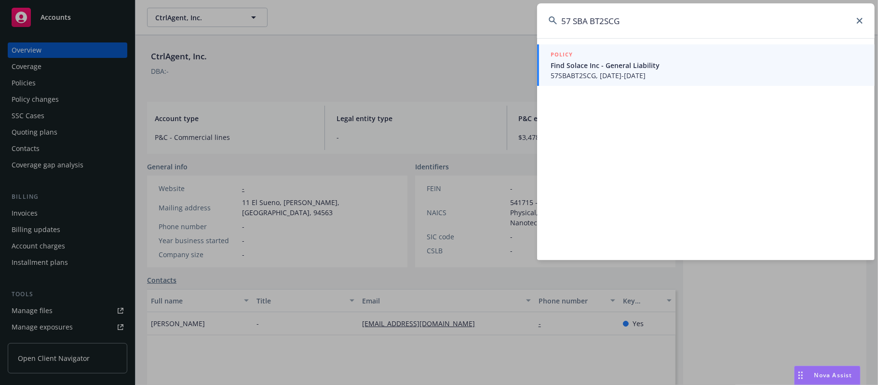
type input "57 SBA BT2SCG"
click at [639, 60] on div "POLICY" at bounding box center [707, 55] width 312 height 11
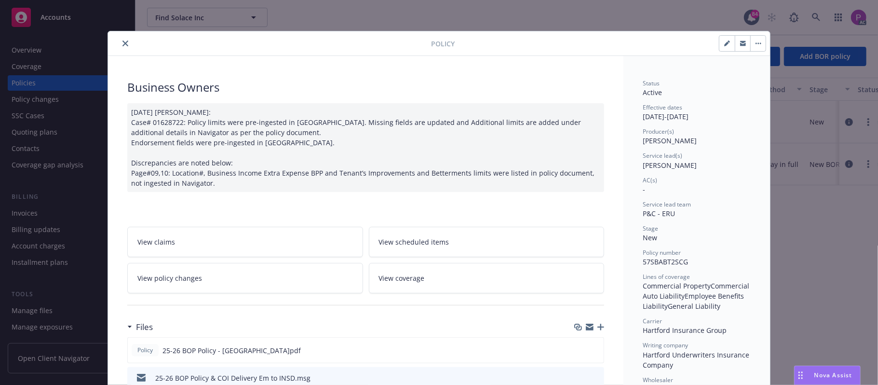
click at [122, 41] on icon "close" at bounding box center [125, 44] width 6 height 6
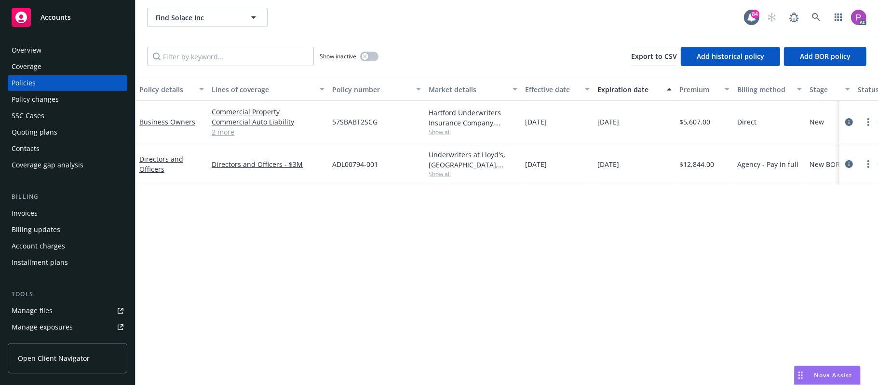
click at [31, 315] on div "Manage files" at bounding box center [32, 310] width 41 height 15
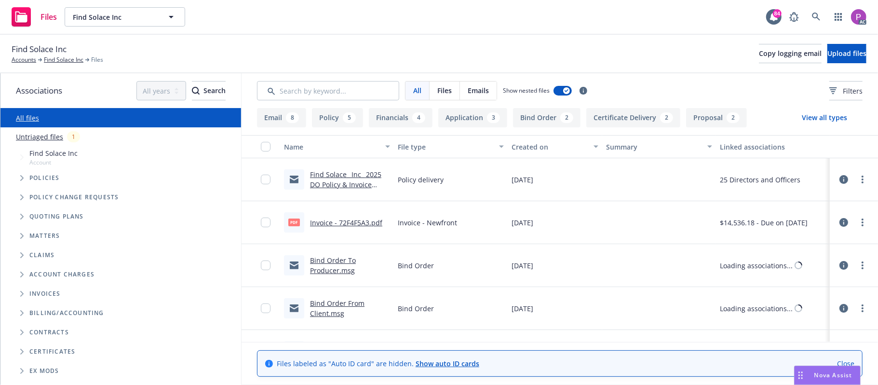
click at [33, 133] on link "Untriaged files" at bounding box center [39, 137] width 47 height 10
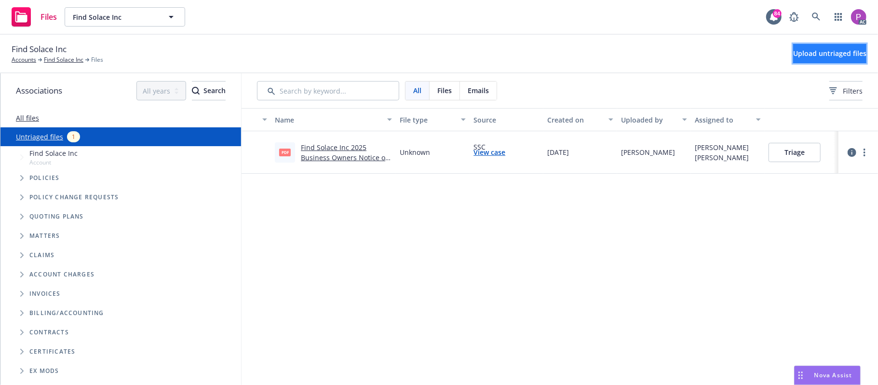
click at [793, 50] on span "Upload untriaged files" at bounding box center [829, 53] width 73 height 9
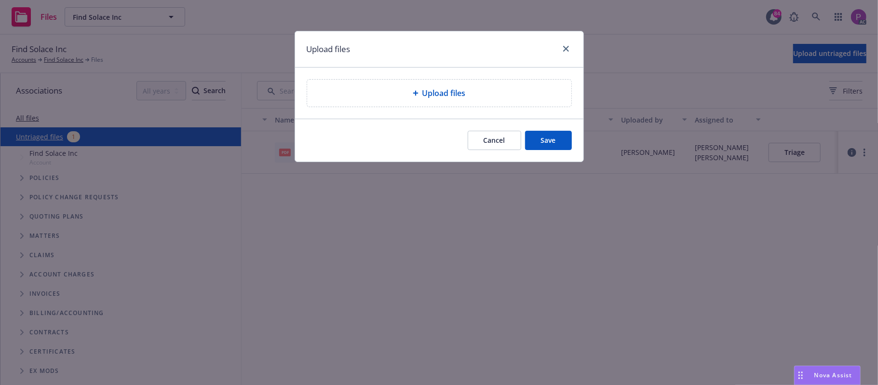
click at [382, 99] on div "Upload files" at bounding box center [439, 93] width 249 height 12
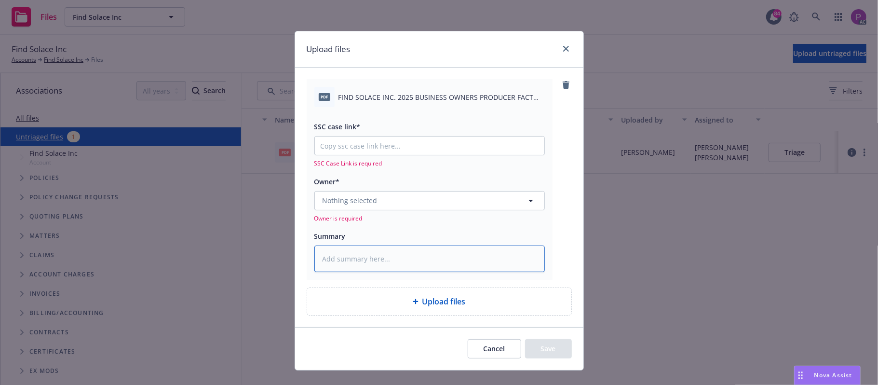
click at [357, 261] on textarea at bounding box center [429, 258] width 230 height 27
paste textarea "[PERSON_NAME]"
type textarea "x"
type textarea "[PERSON_NAME]"
type textarea "x"
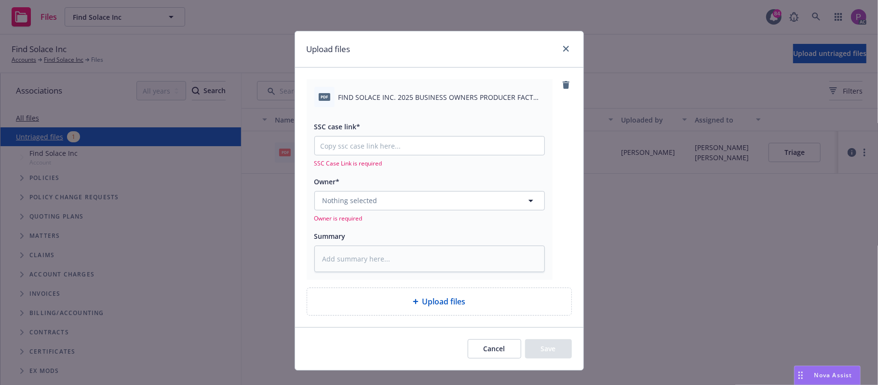
click at [406, 94] on span "FIND SOLACE INC. 2025 BUSINESS OWNERS PRODUCER FACT SHEET.pdf" at bounding box center [442, 97] width 206 height 10
copy div "FIND SOLACE INC. 2025 BUSINESS OWNERS PRODUCER FACT SHEET.pdf"
click at [373, 270] on textarea at bounding box center [429, 258] width 230 height 27
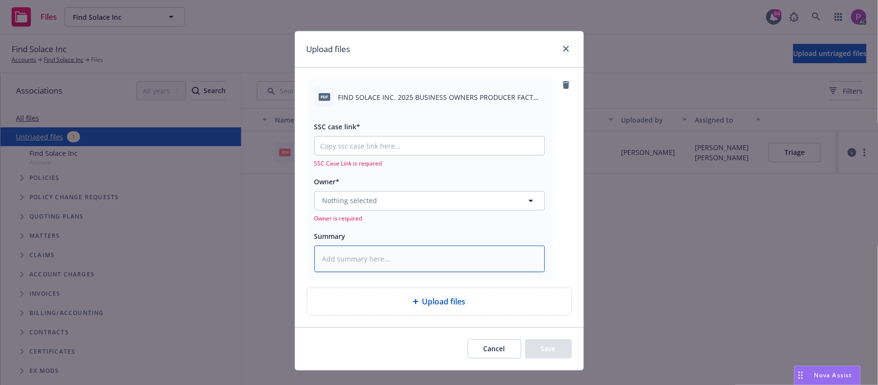
paste textarea "FIND SOLACE INC. 2025 BUSINESS OWNERS PRODUCER FACT SHEET.pdf"
type textarea "x"
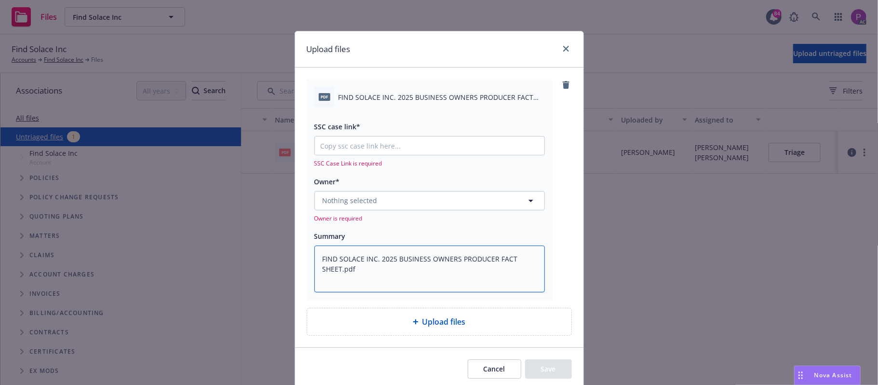
type textarea "FIND SOLACE INC. 2025 BUSINESS OWNERS PRODUCER FACT SHEET.pdf"
click at [384, 141] on input "SSC case link*" at bounding box center [430, 145] width 230 height 18
paste input "NOT_ALLOWED"
type textarea "x"
type input "NOT_ALLOWED"
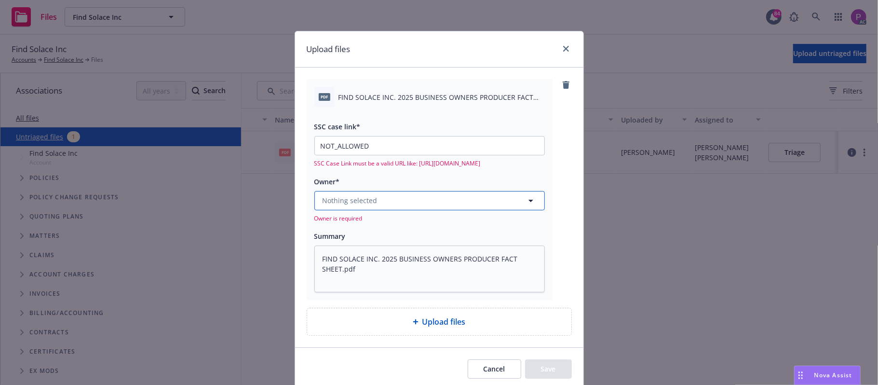
click at [372, 199] on button "Nothing selected" at bounding box center [429, 200] width 230 height 19
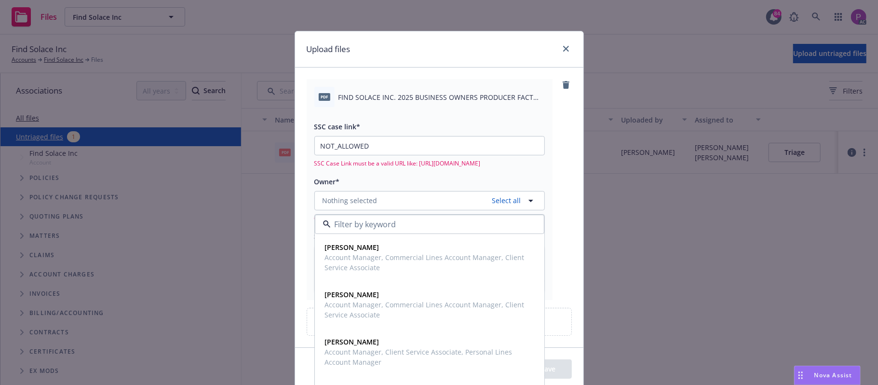
click at [425, 175] on div "SSC case link* NOT_ALLOWED SSC Case Link must be a valid URL like: https://www.…" at bounding box center [429, 199] width 230 height 185
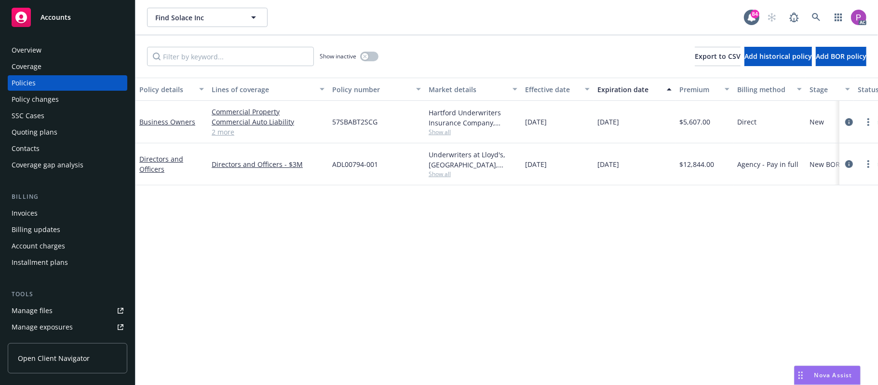
click at [51, 310] on link "Manage files" at bounding box center [68, 310] width 120 height 15
click at [824, 17] on link at bounding box center [816, 17] width 19 height 19
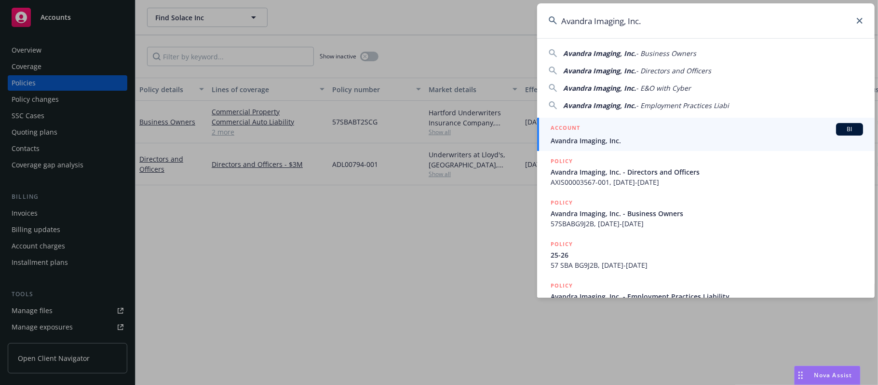
type input "Avandra Imaging, Inc."
click at [650, 130] on div "ACCOUNT BI" at bounding box center [707, 129] width 312 height 13
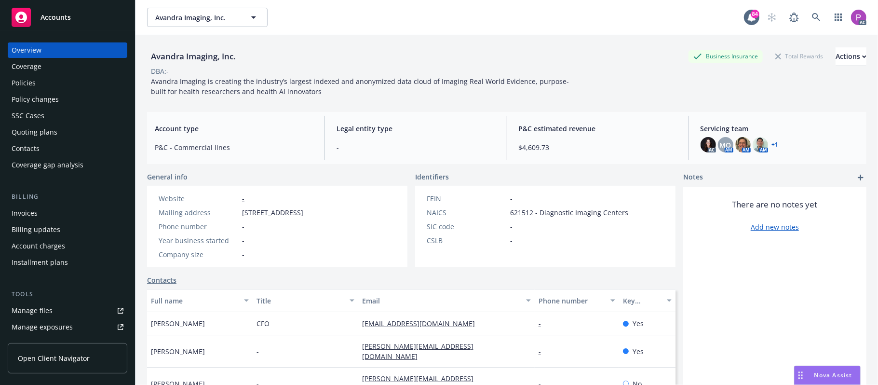
click at [41, 305] on div "Manage files" at bounding box center [32, 310] width 41 height 15
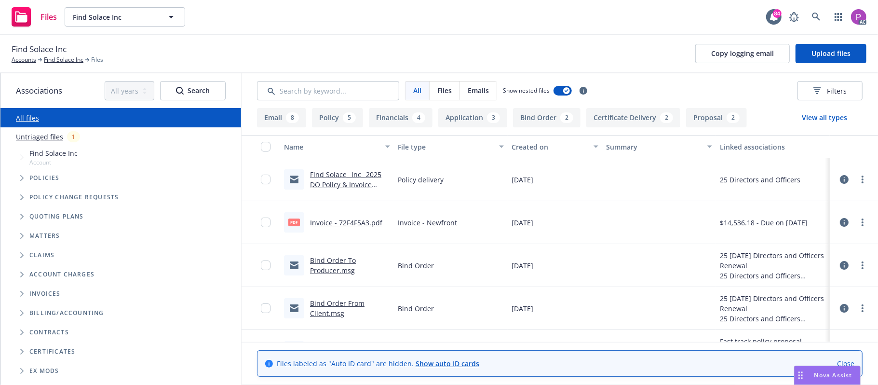
click at [53, 135] on link "Untriaged files" at bounding box center [39, 137] width 47 height 10
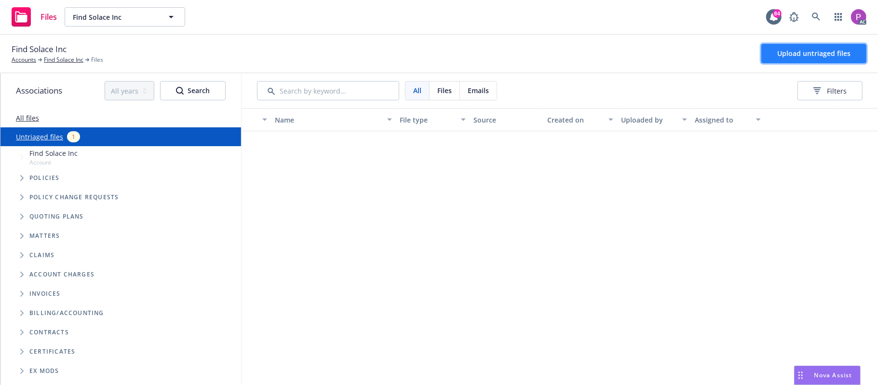
click at [775, 48] on button "Upload untriaged files" at bounding box center [813, 53] width 105 height 19
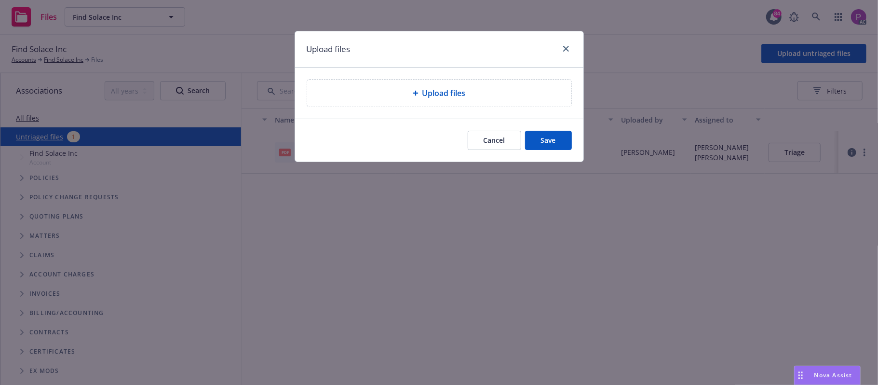
click at [422, 97] on span "Upload files" at bounding box center [443, 93] width 43 height 12
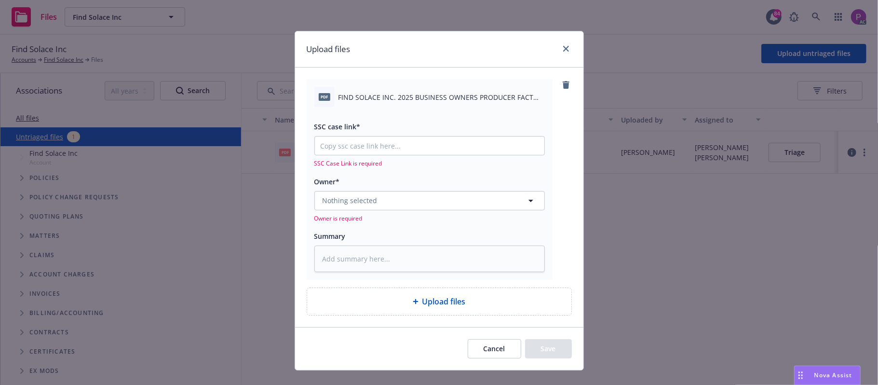
click at [392, 97] on span "FIND SOLACE INC. 2025 BUSINESS OWNERS PRODUCER FACT SHEET.pdf" at bounding box center [442, 97] width 206 height 10
click at [393, 96] on span "FIND SOLACE INC. 2025 BUSINESS OWNERS PRODUCER FACT SHEET.pdf" at bounding box center [442, 97] width 206 height 10
click at [367, 258] on textarea at bounding box center [429, 258] width 230 height 27
click at [418, 101] on span "FIND SOLACE INC. 2025 BUSINESS OWNERS PRODUCER FACT SHEET.pdf" at bounding box center [442, 97] width 206 height 10
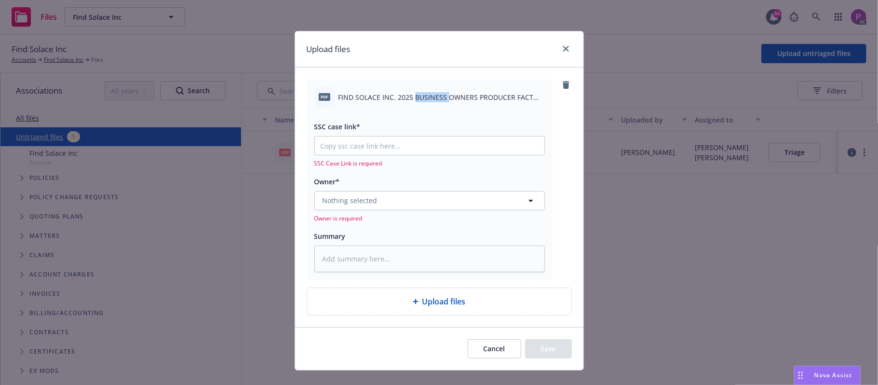
click at [418, 101] on span "FIND SOLACE INC. 2025 BUSINESS OWNERS PRODUCER FACT SHEET.pdf" at bounding box center [442, 97] width 206 height 10
copy div "FIND SOLACE INC. 2025 BUSINESS OWNERS PRODUCER FACT SHEET.pdf"
click at [396, 262] on textarea at bounding box center [429, 258] width 230 height 27
paste textarea "FIND SOLACE INC. 2025 BUSINESS OWNERS PRODUCER FACT SHEET.pdf"
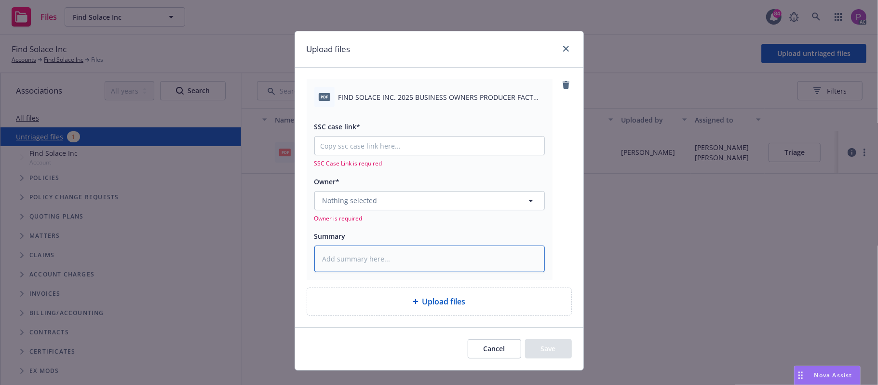
type textarea "x"
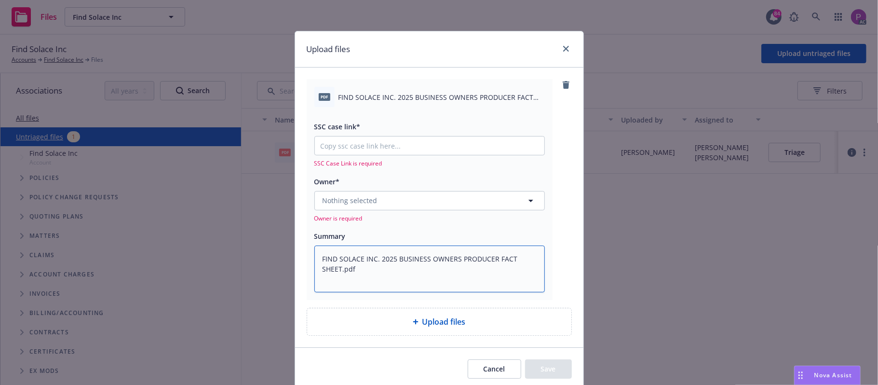
type textarea "FIND SOLACE INC. 2025 BUSINESS OWNERS PRODUCER FACT SHEET.pdf"
click at [404, 145] on input "SSC case link*" at bounding box center [430, 145] width 230 height 18
paste input "https://newfront-ssc.lightning.force.com/lightning/r/Case/500Vz00000R3BDvIAN/vi…"
type textarea "x"
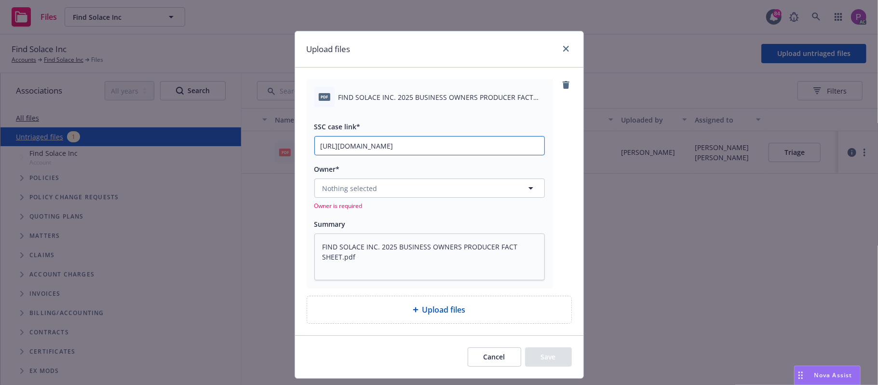
type input "https://newfront-ssc.lightning.force.com/lightning/r/Case/500Vz00000R3BDvIAN/vi…"
click at [414, 191] on button "Nothing selected" at bounding box center [429, 187] width 230 height 19
click at [408, 186] on button "Nothing selected" at bounding box center [429, 187] width 230 height 19
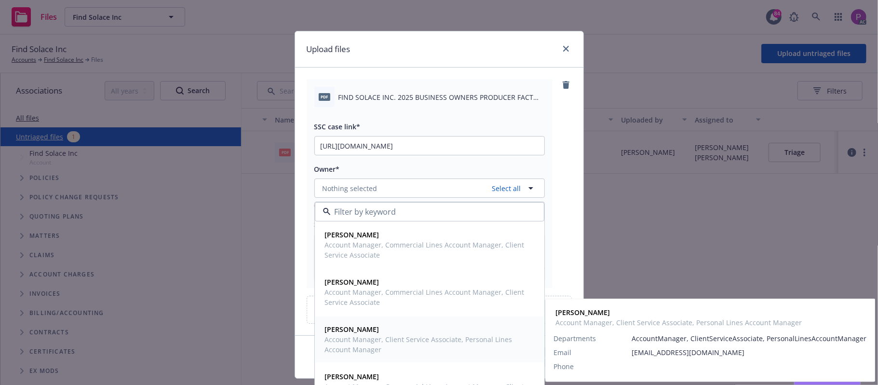
click at [401, 340] on span "Account Manager, Client Service Associate, Personal Lines Account Manager" at bounding box center [428, 344] width 207 height 20
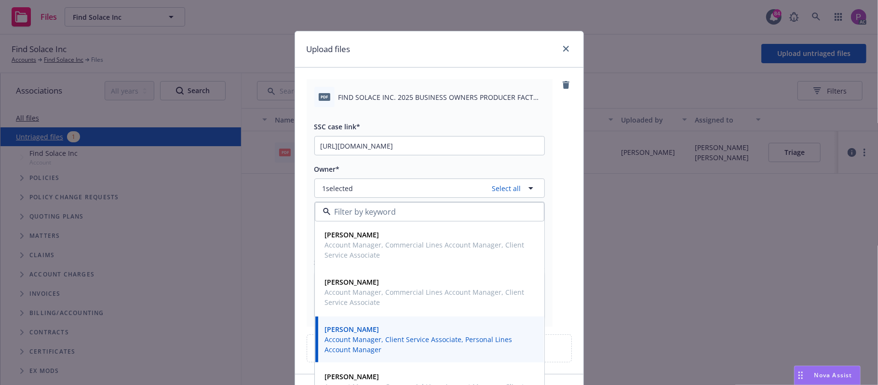
scroll to position [64, 0]
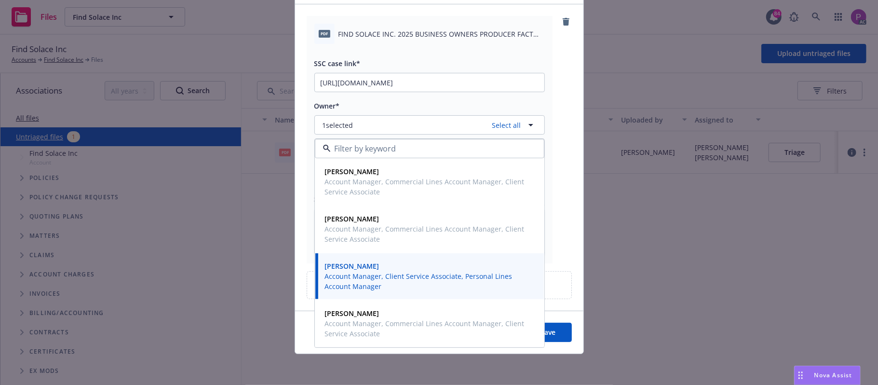
click at [543, 334] on button "Save" at bounding box center [548, 332] width 47 height 19
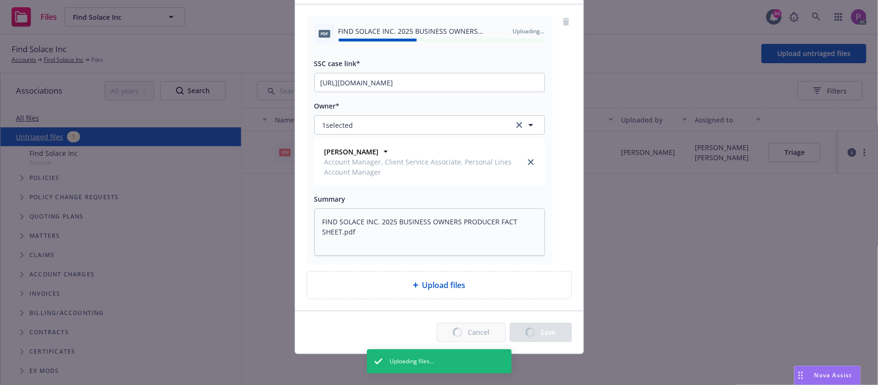
type textarea "x"
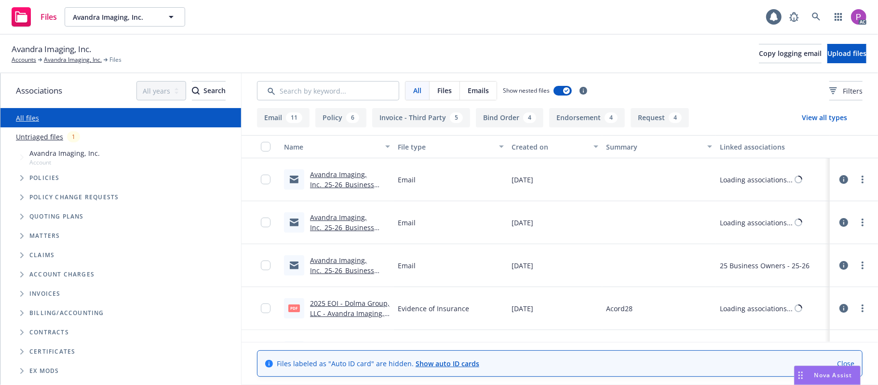
click at [45, 135] on link "Untriaged files" at bounding box center [39, 137] width 47 height 10
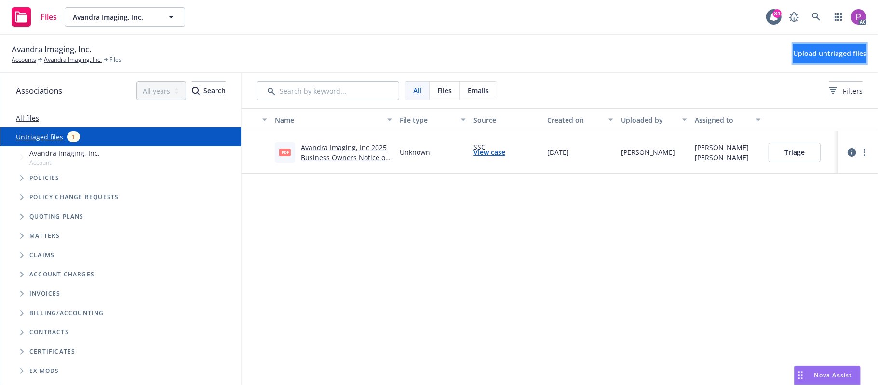
click at [793, 51] on span "Upload untriaged files" at bounding box center [829, 53] width 73 height 9
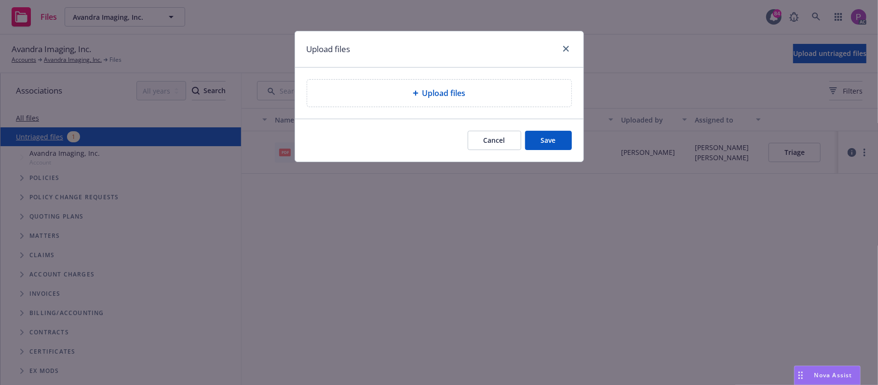
click at [444, 87] on span "Upload files" at bounding box center [443, 93] width 43 height 12
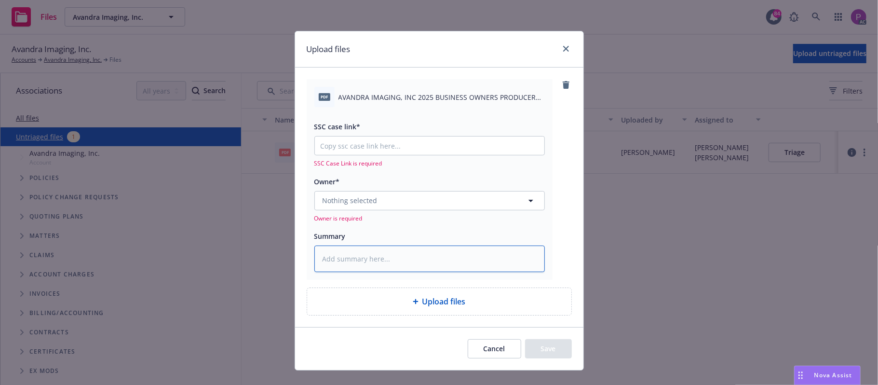
click at [396, 263] on textarea at bounding box center [429, 258] width 230 height 27
paste textarea "AVANDRA IMAGING, INC 2025 BUSINESS OWNERS PRODUCER FACT SHEET"
type textarea "x"
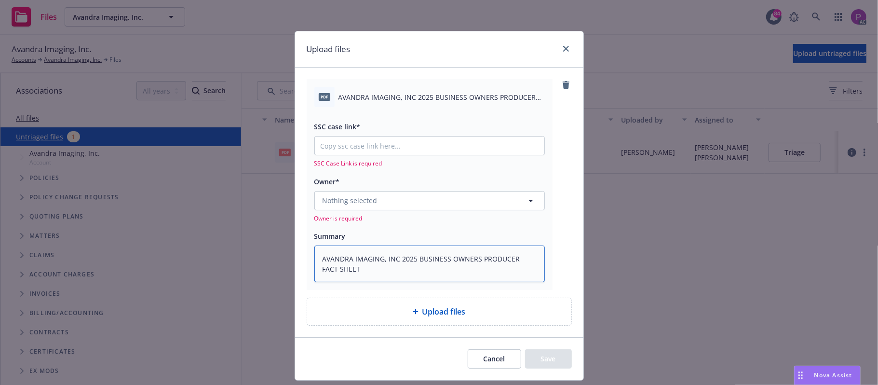
type textarea "AVANDRA IMAGING, INC 2025 BUSINESS OWNERS PRODUCER FACT SHEET"
click at [432, 147] on input "SSC case link*" at bounding box center [430, 145] width 230 height 18
paste input "[URL][DOMAIN_NAME]"
type textarea "x"
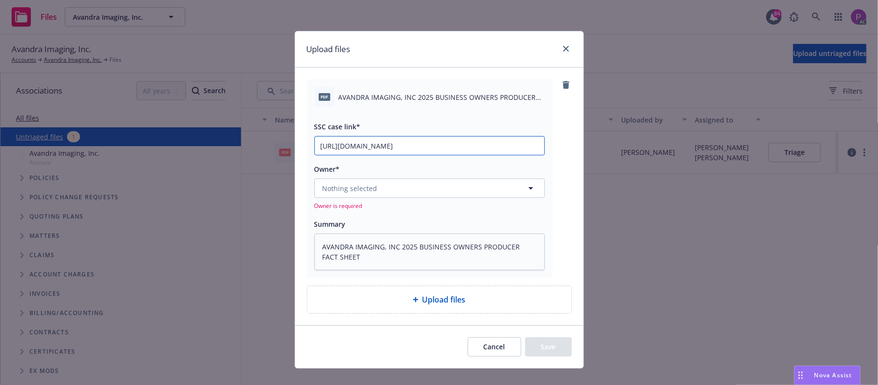
scroll to position [0, 49]
type input "[URL][DOMAIN_NAME]"
click at [392, 190] on button "Nothing selected" at bounding box center [429, 187] width 230 height 19
click at [386, 195] on button "Nothing selected" at bounding box center [429, 187] width 230 height 19
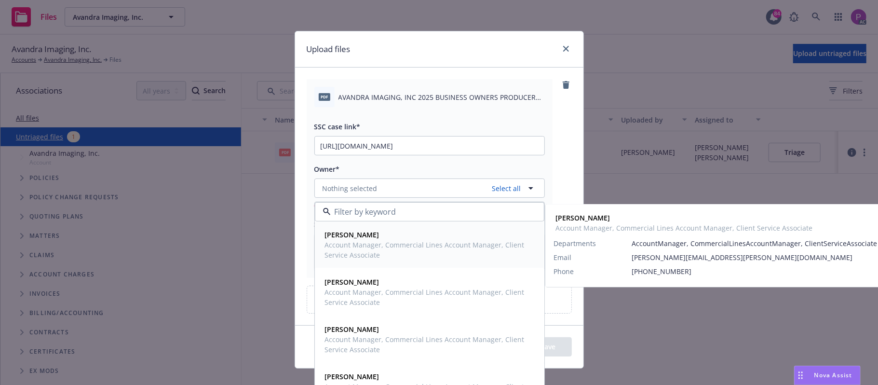
click at [369, 241] on span "Account Manager, Commercial Lines Account Manager, Client Service Associate" at bounding box center [428, 250] width 207 height 20
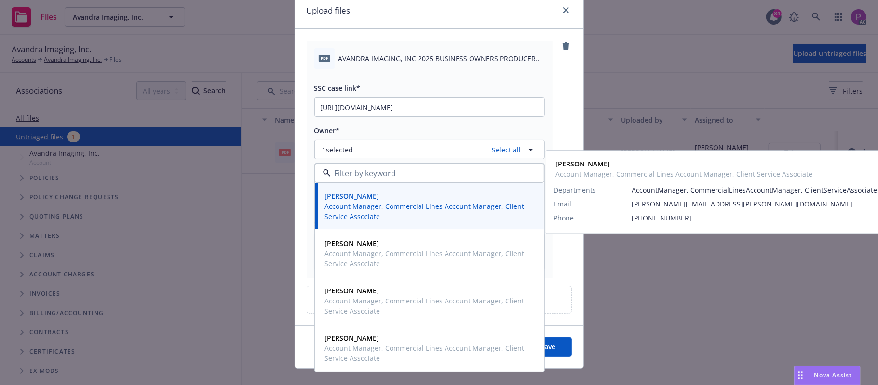
scroll to position [54, 0]
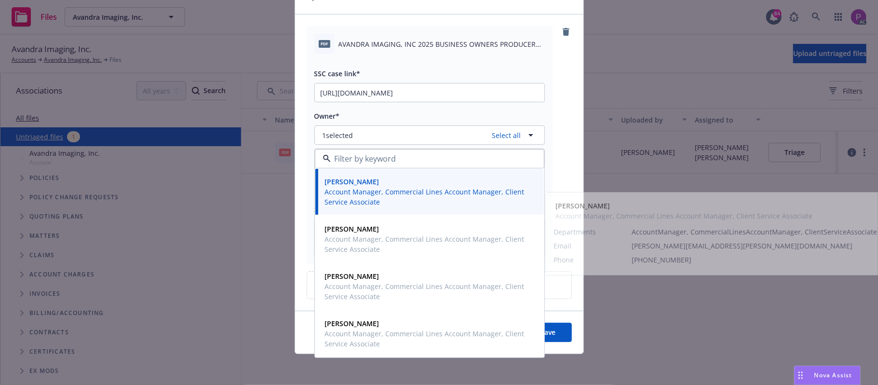
click at [551, 331] on button "Save" at bounding box center [548, 332] width 47 height 19
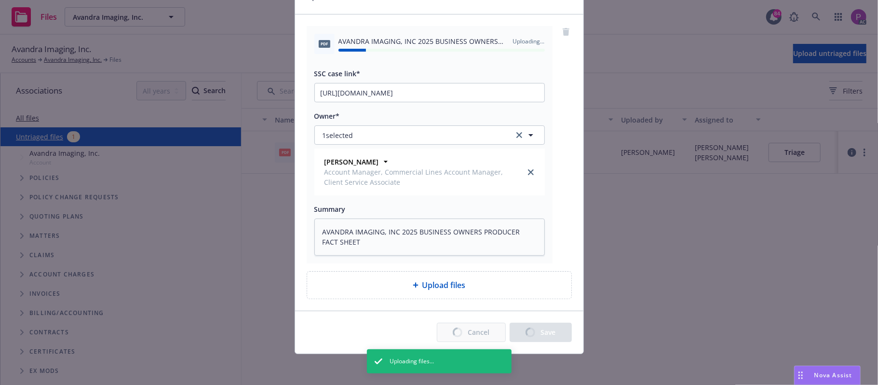
type textarea "x"
